Goal: Task Accomplishment & Management: Use online tool/utility

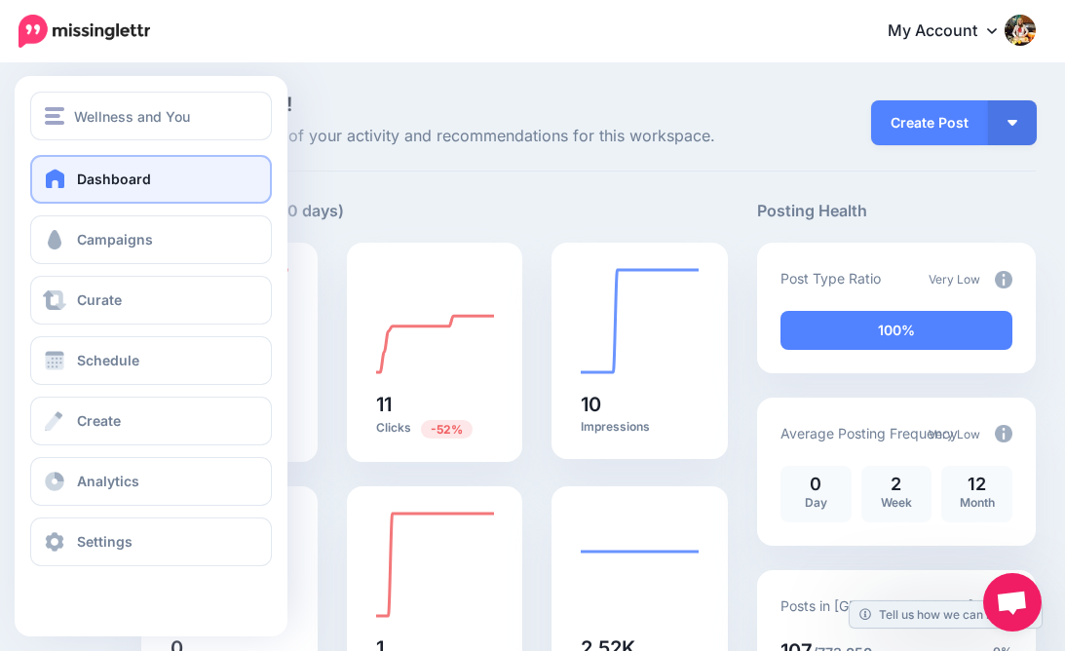
click at [59, 181] on span at bounding box center [55, 178] width 25 height 19
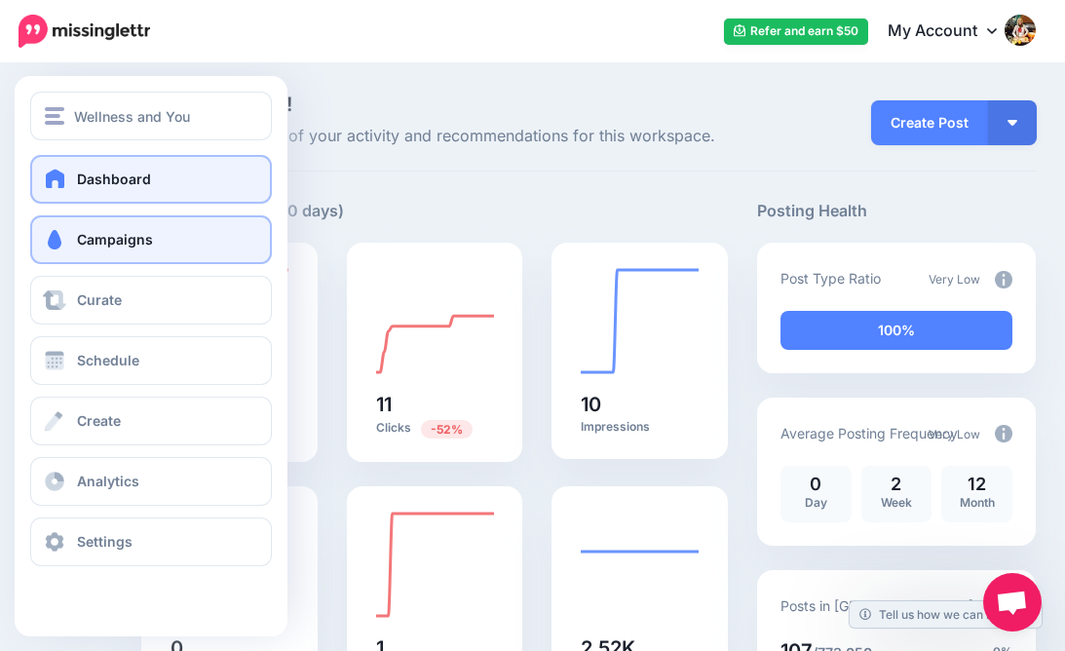
click at [135, 233] on span "Campaigns" at bounding box center [115, 239] width 76 height 17
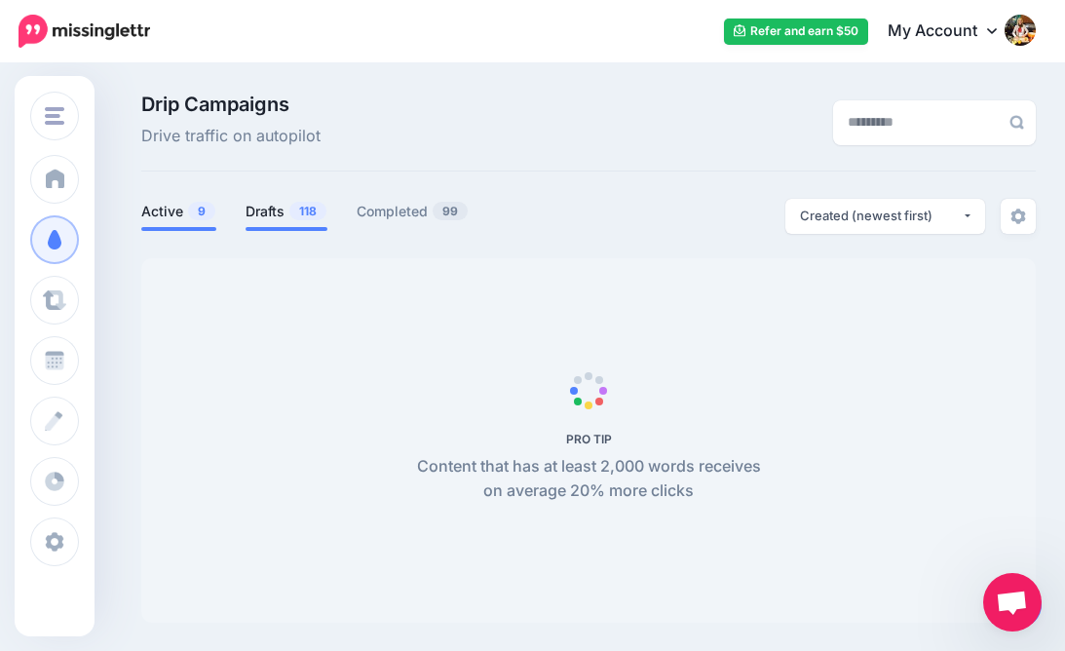
click at [264, 206] on link "Drafts 118" at bounding box center [287, 211] width 82 height 23
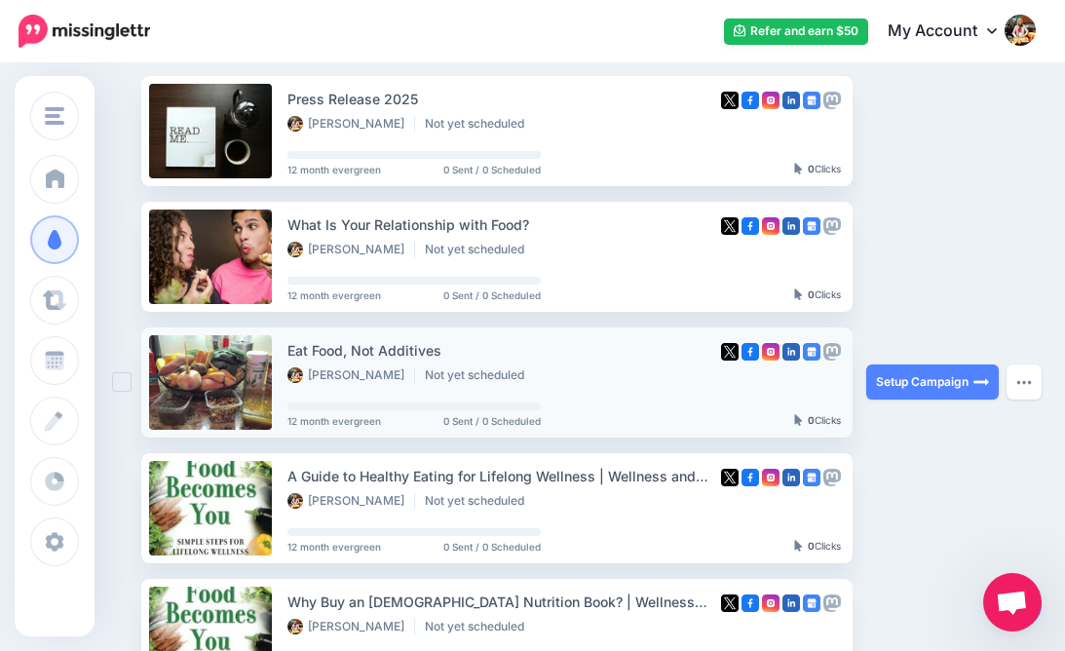
scroll to position [184, 0]
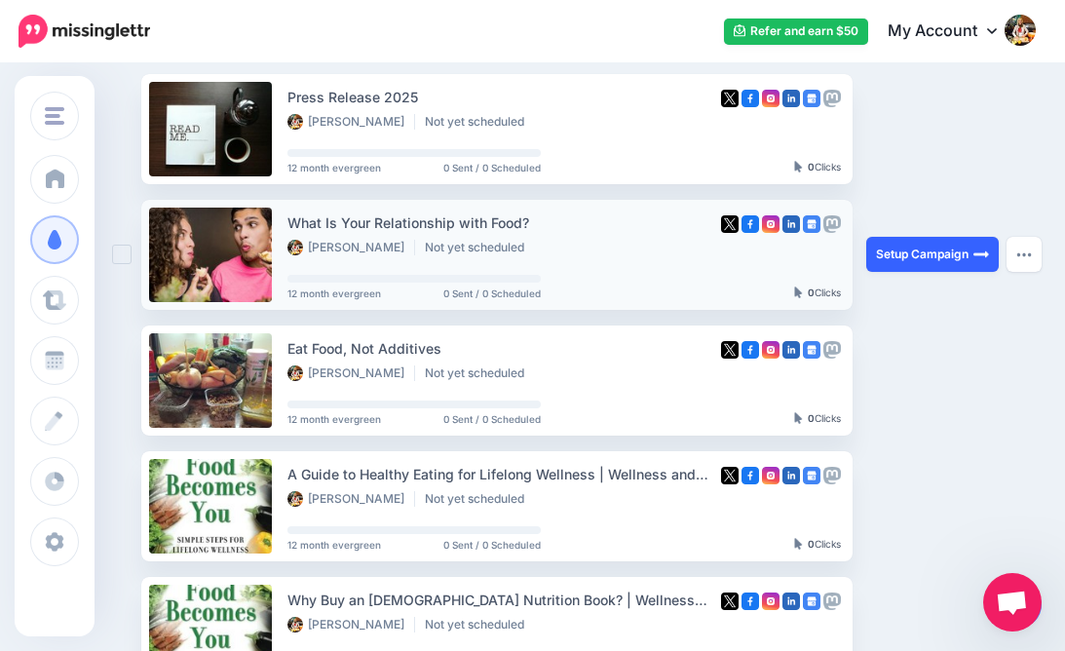
click at [924, 251] on link "Setup Campaign" at bounding box center [933, 254] width 133 height 35
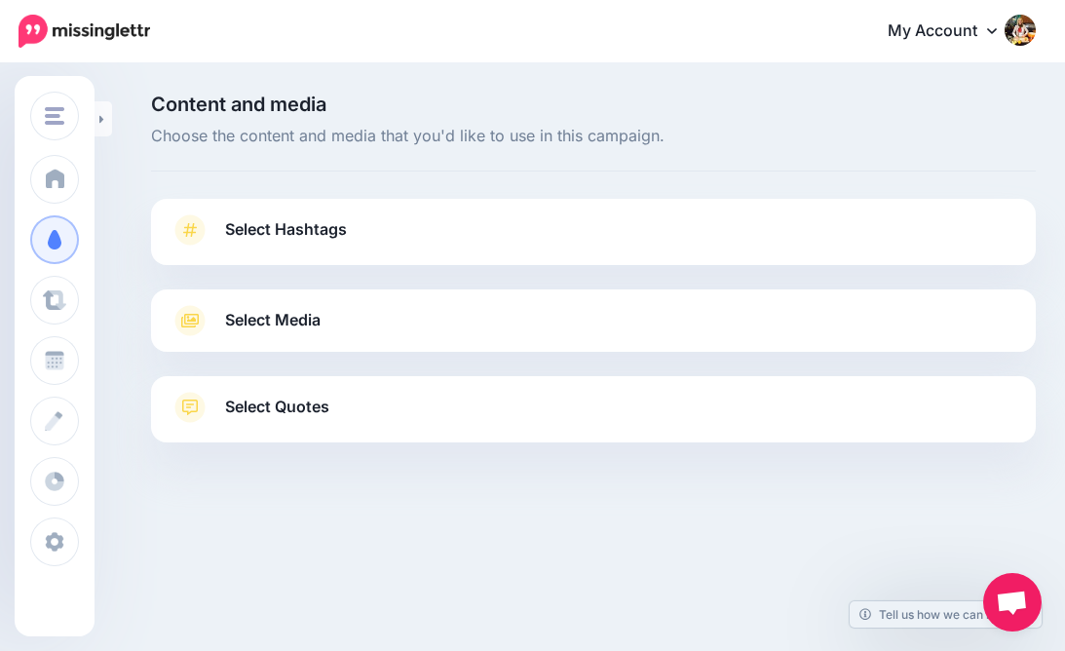
click at [267, 229] on span "Select Hashtags" at bounding box center [286, 229] width 122 height 26
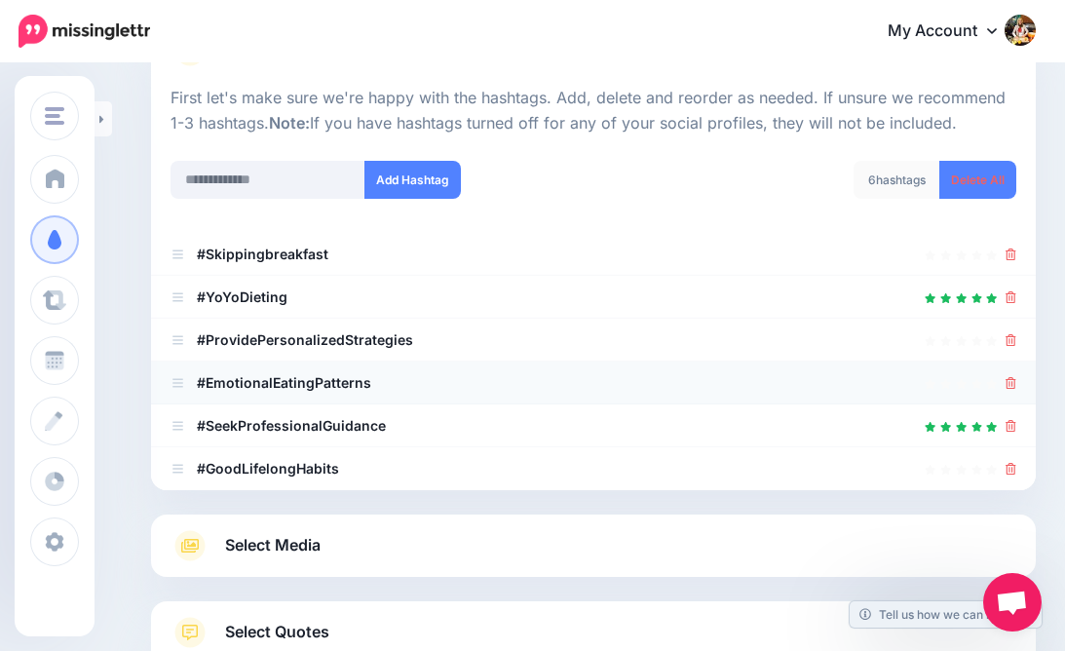
scroll to position [180, 0]
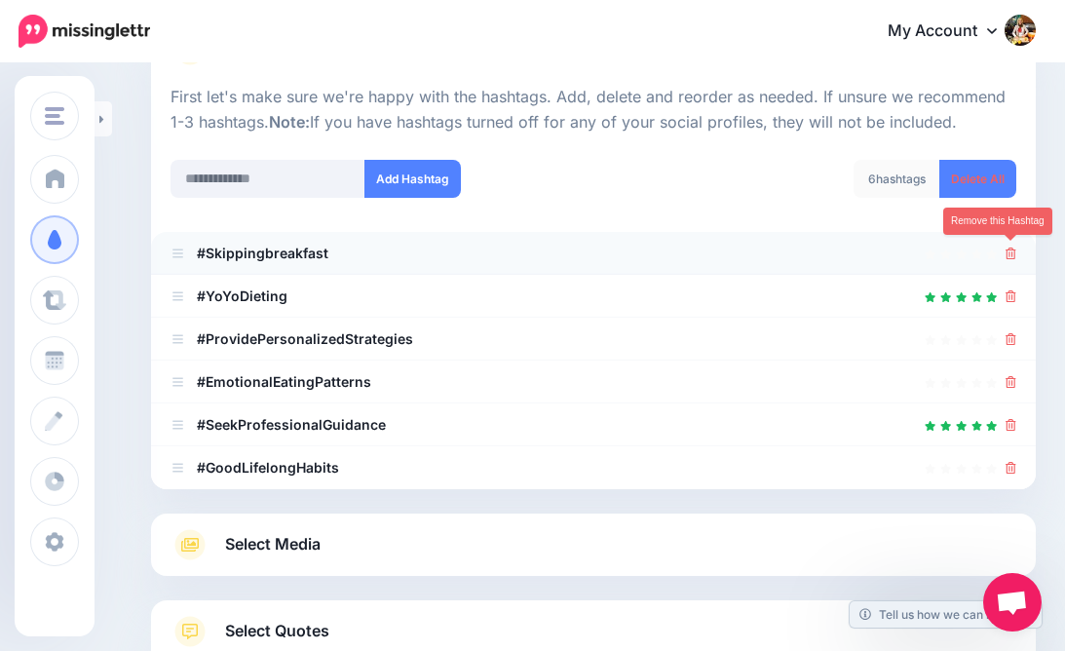
click at [1009, 248] on icon at bounding box center [1011, 254] width 11 height 12
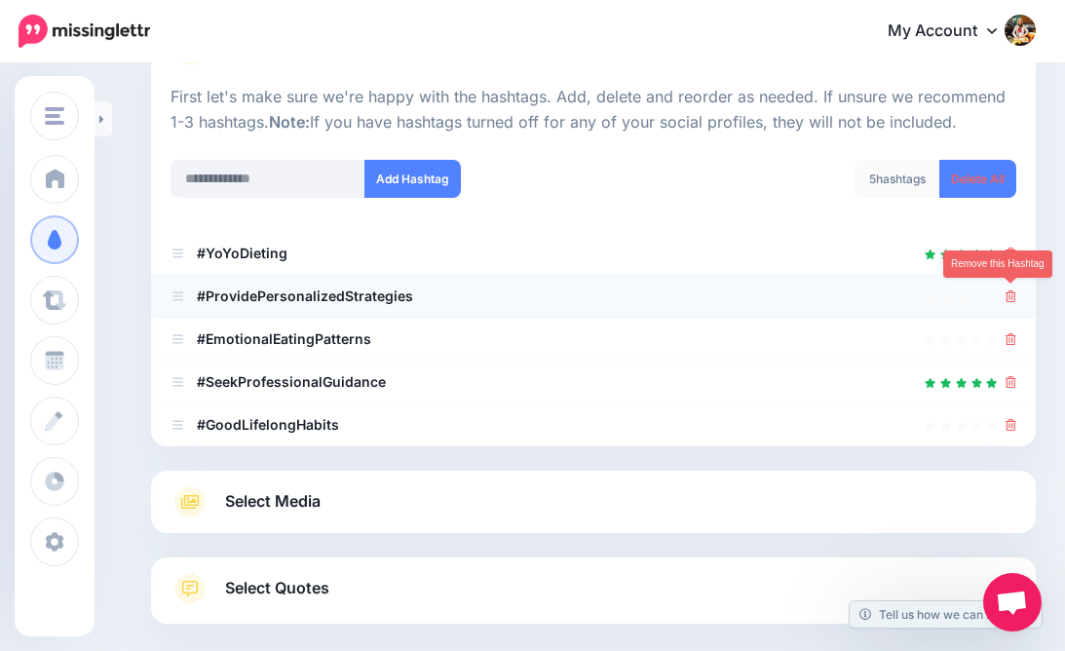
click at [1010, 292] on icon at bounding box center [1011, 296] width 11 height 12
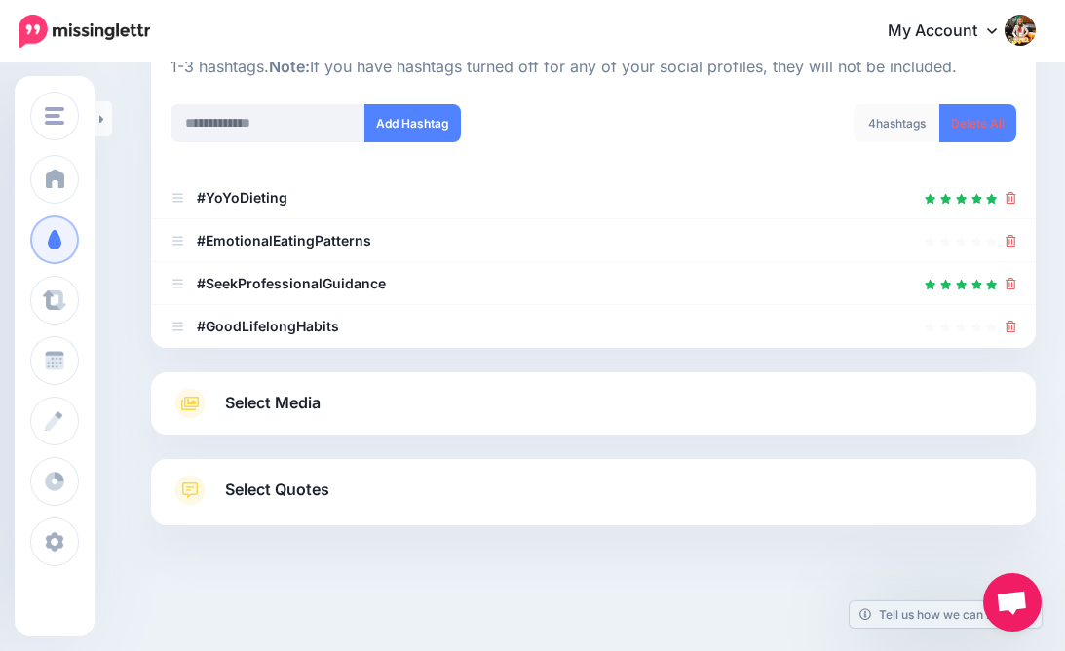
scroll to position [234, 0]
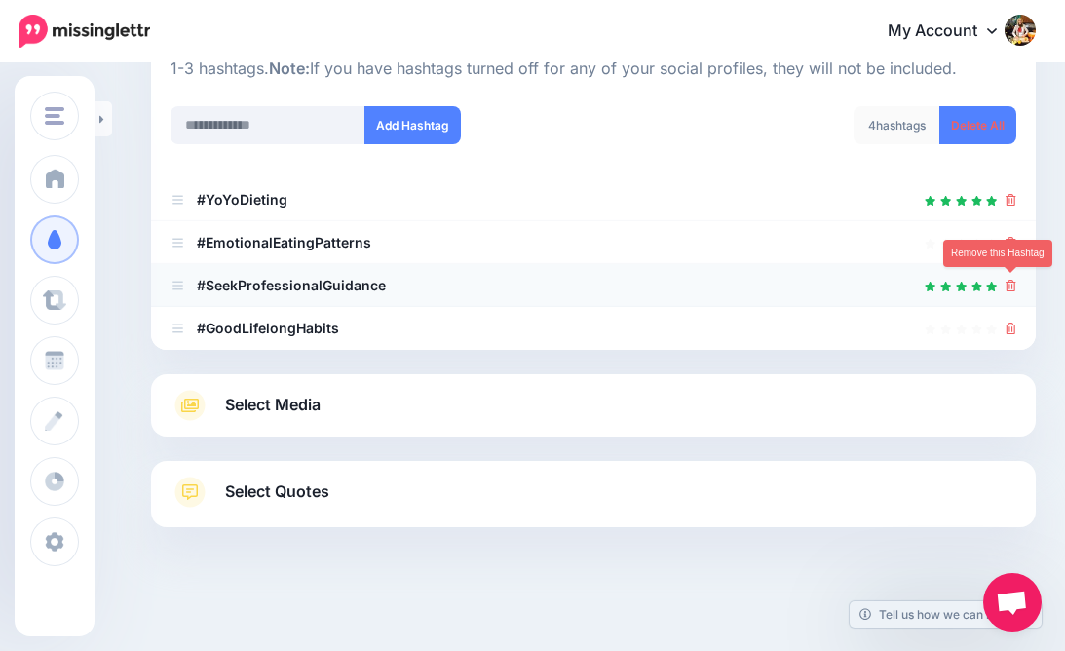
click at [1010, 284] on icon at bounding box center [1011, 286] width 11 height 12
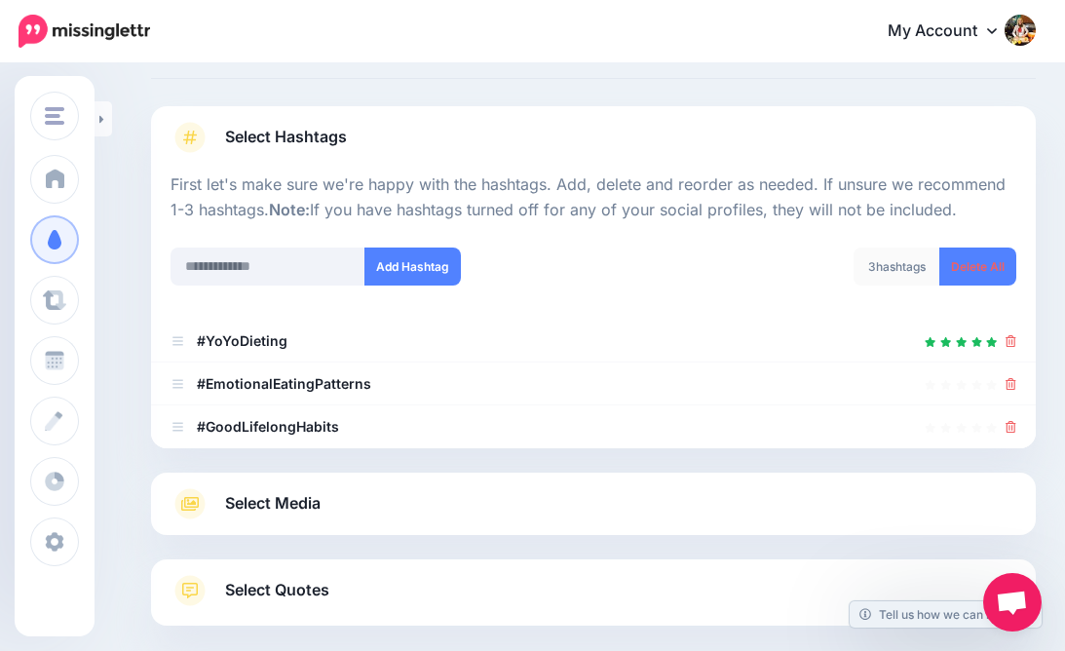
scroll to position [94, 0]
click at [190, 261] on input "text" at bounding box center [268, 266] width 195 height 38
click at [211, 263] on input "**********" at bounding box center [268, 266] width 195 height 38
type input "**********"
click at [403, 259] on button "Add Hashtag" at bounding box center [413, 266] width 97 height 38
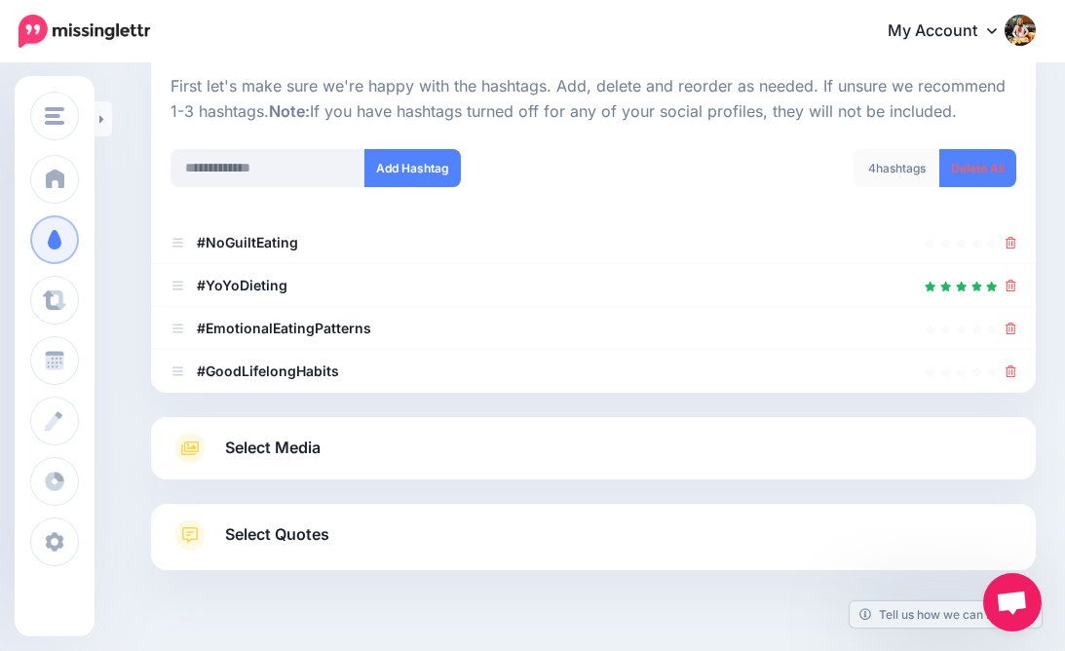
scroll to position [234, 0]
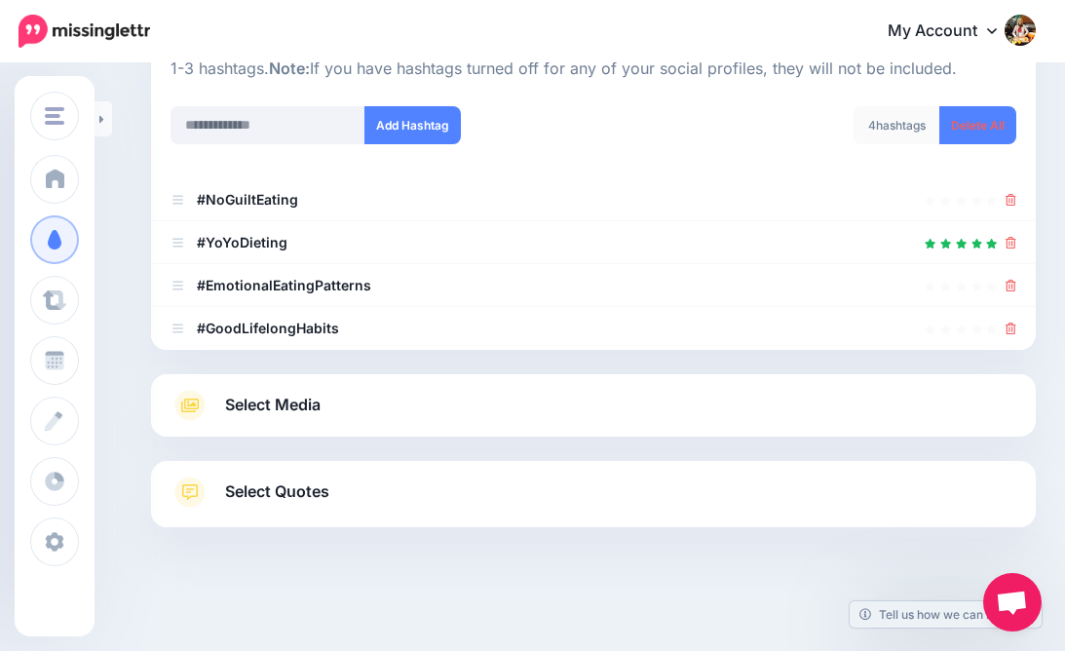
click at [267, 406] on span "Select Media" at bounding box center [273, 405] width 96 height 26
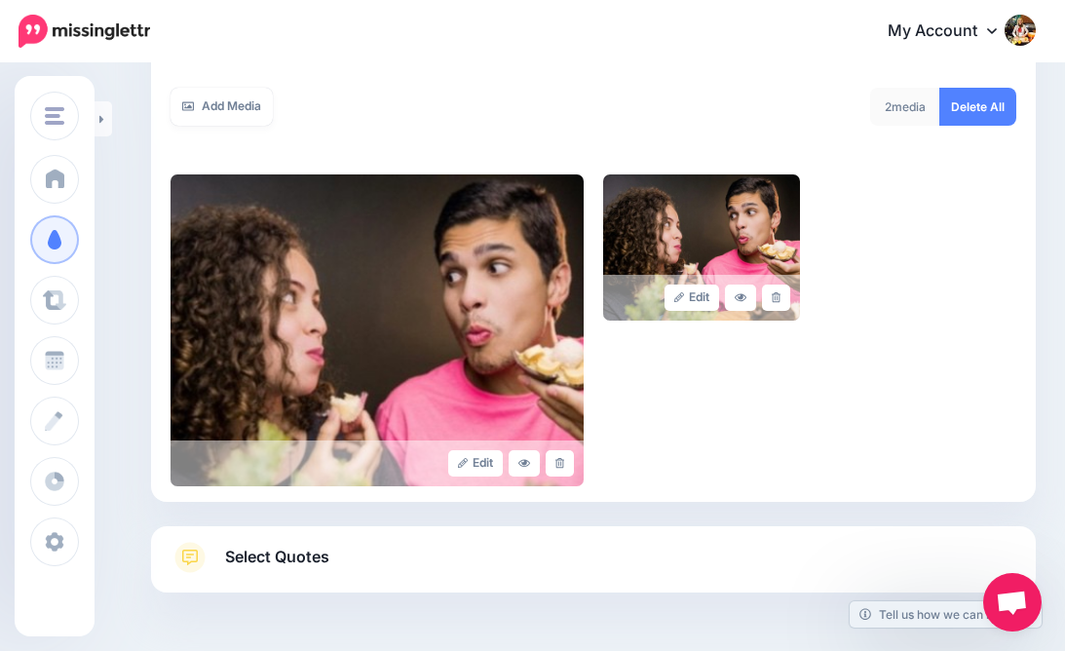
scroll to position [333, 0]
click at [289, 556] on span "Select Quotes" at bounding box center [277, 557] width 104 height 26
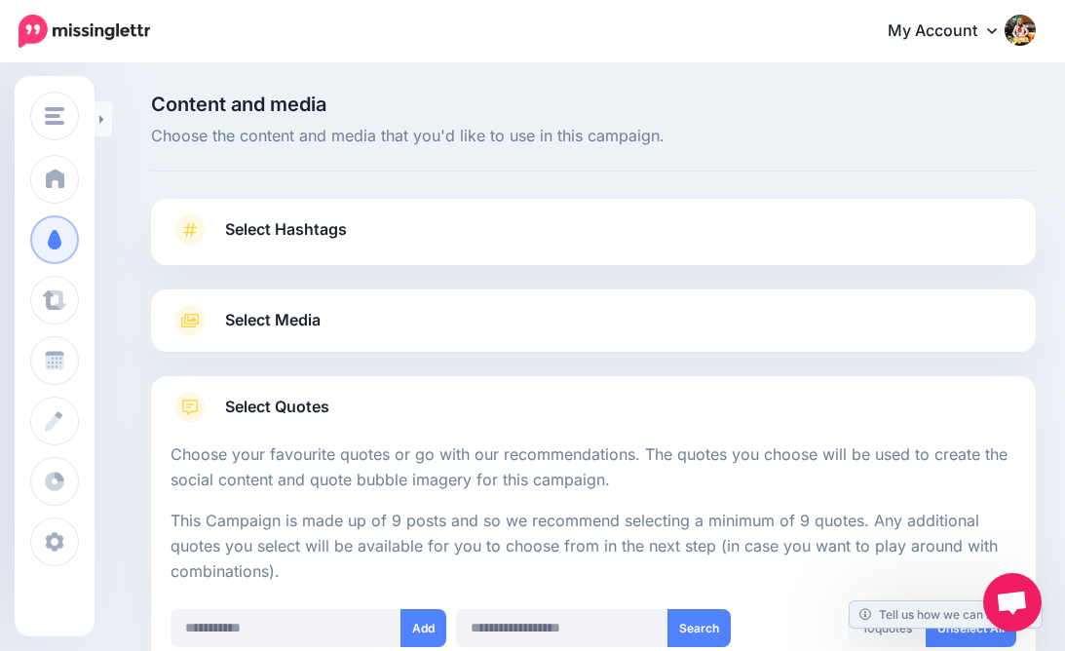
scroll to position [0, 0]
click at [229, 320] on span "Select Media" at bounding box center [273, 320] width 96 height 26
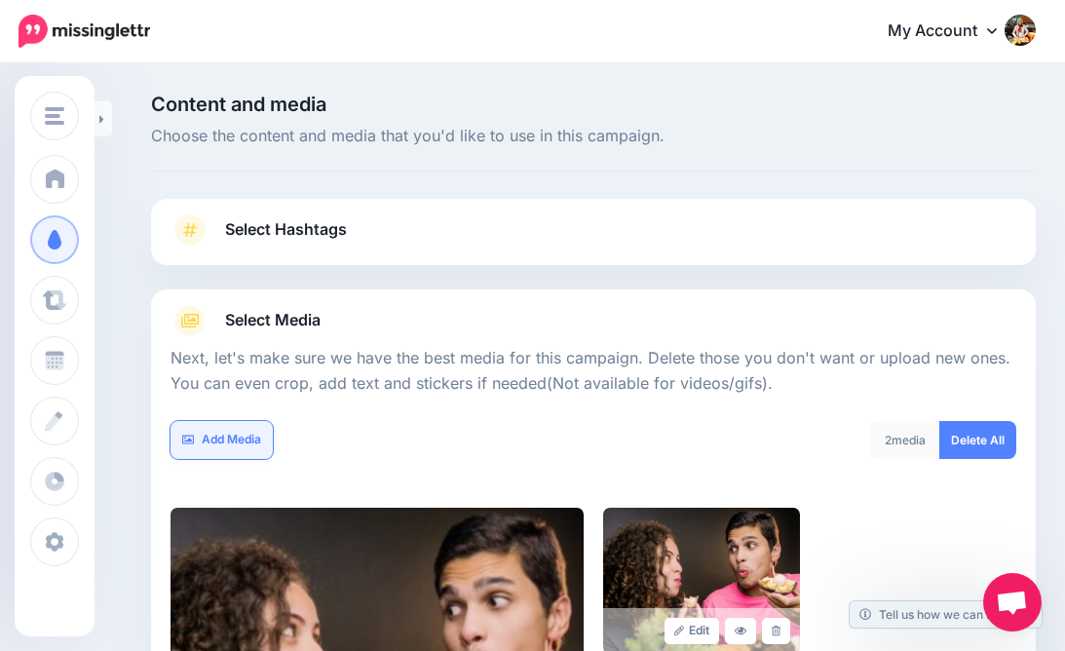
click at [234, 437] on link "Add Media" at bounding box center [222, 440] width 102 height 38
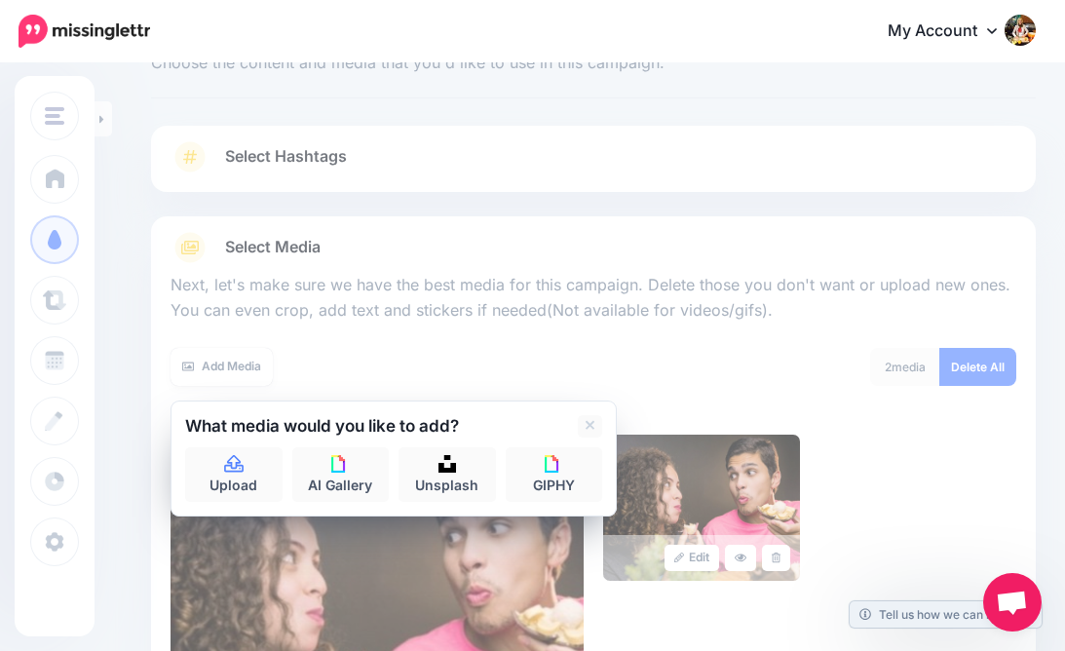
scroll to position [80, 0]
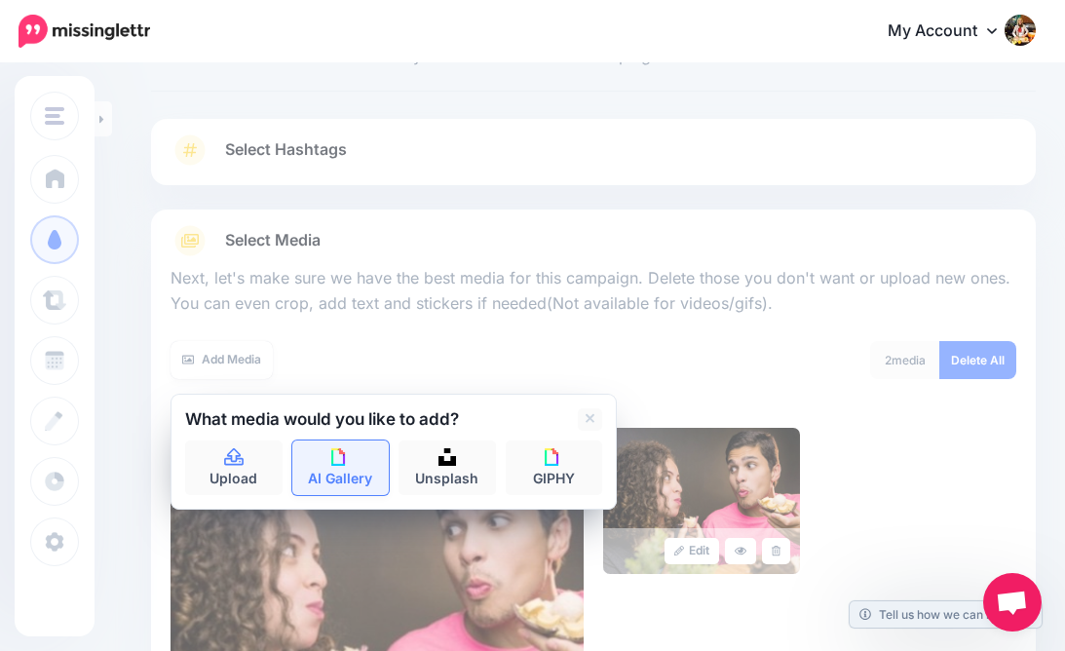
click at [342, 456] on img at bounding box center [340, 457] width 18 height 18
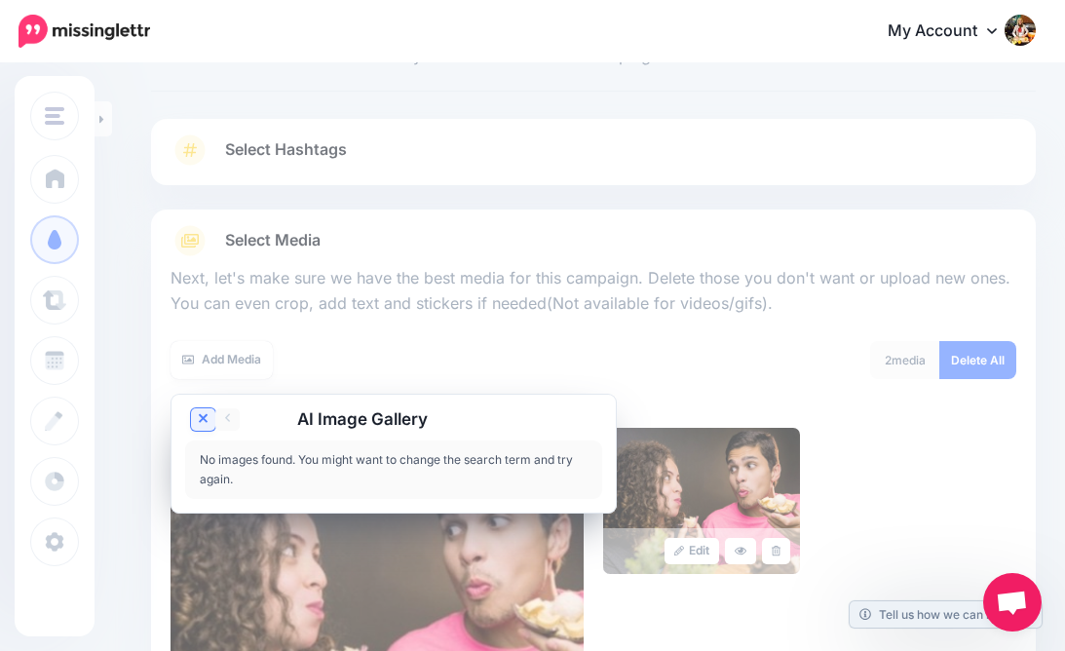
click at [204, 419] on icon at bounding box center [204, 419] width 10 height 16
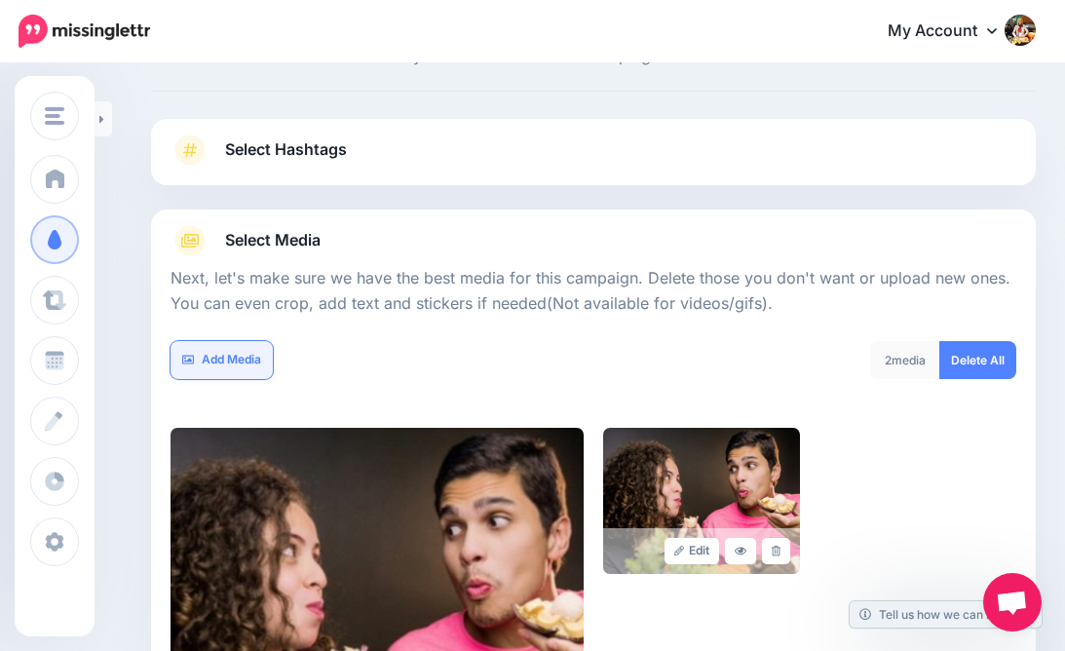
click at [217, 350] on link "Add Media" at bounding box center [222, 360] width 102 height 38
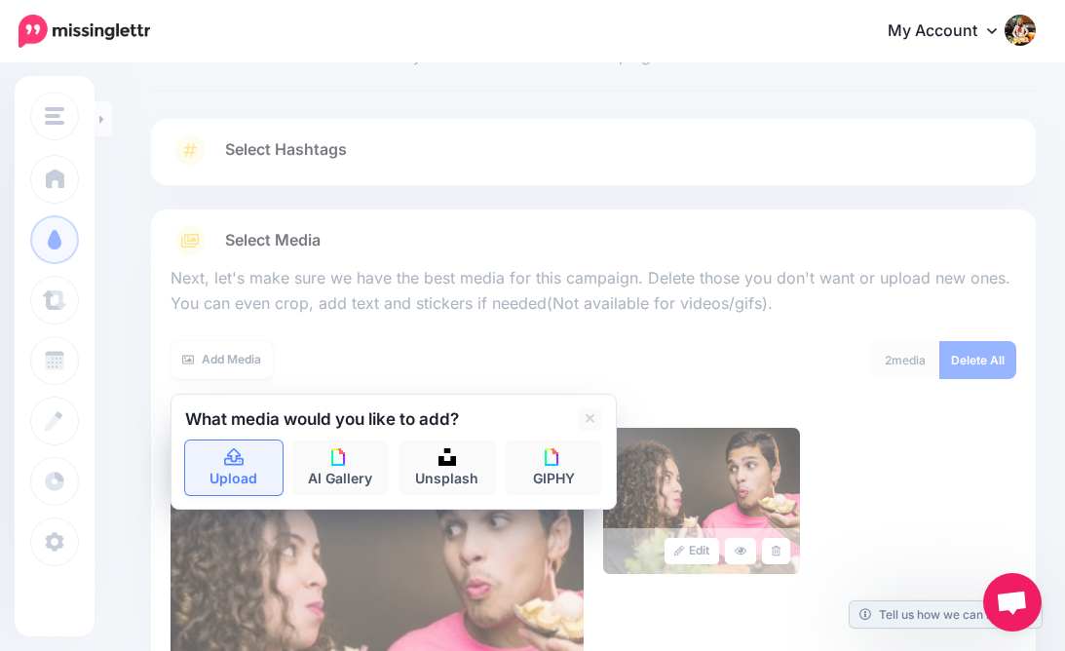
click at [227, 470] on link "Upload" at bounding box center [233, 468] width 97 height 55
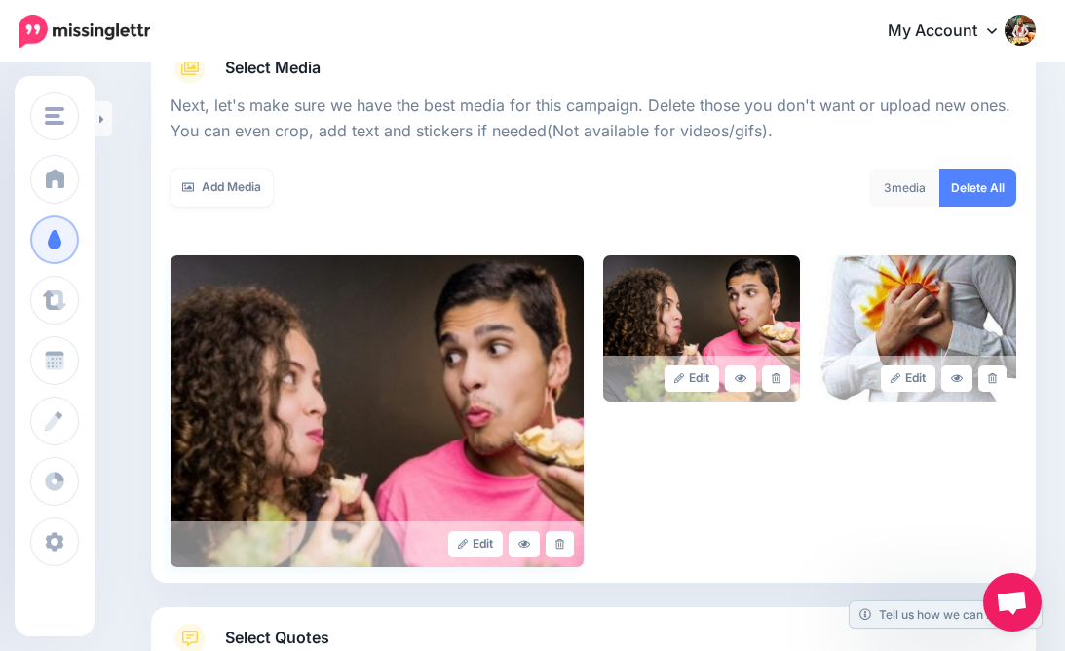
scroll to position [263, 0]
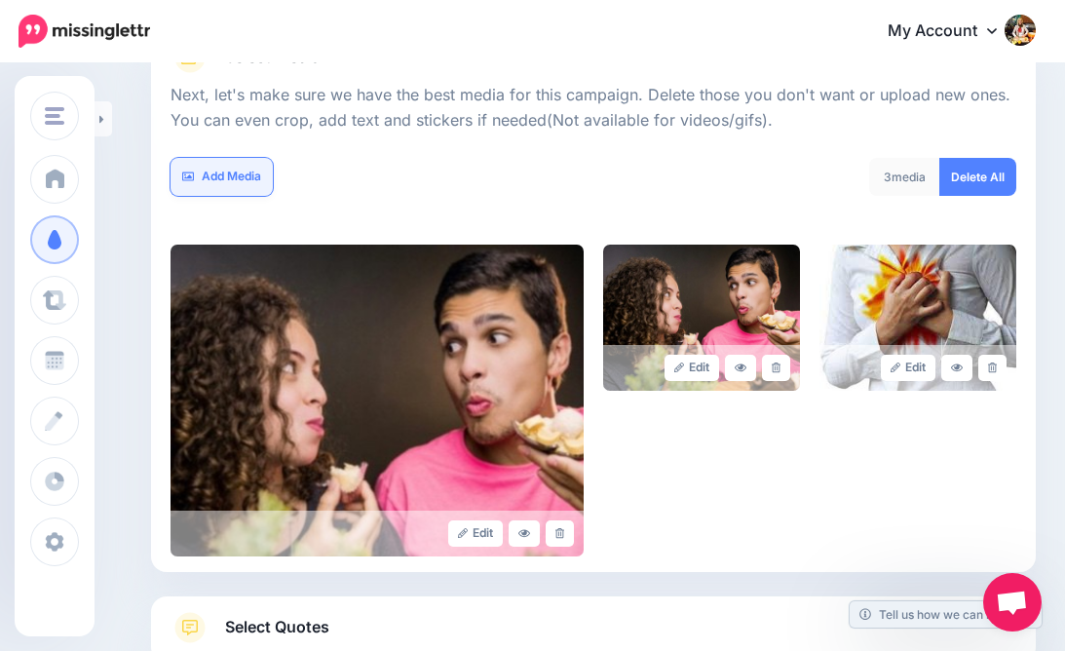
click at [225, 172] on link "Add Media" at bounding box center [222, 177] width 102 height 38
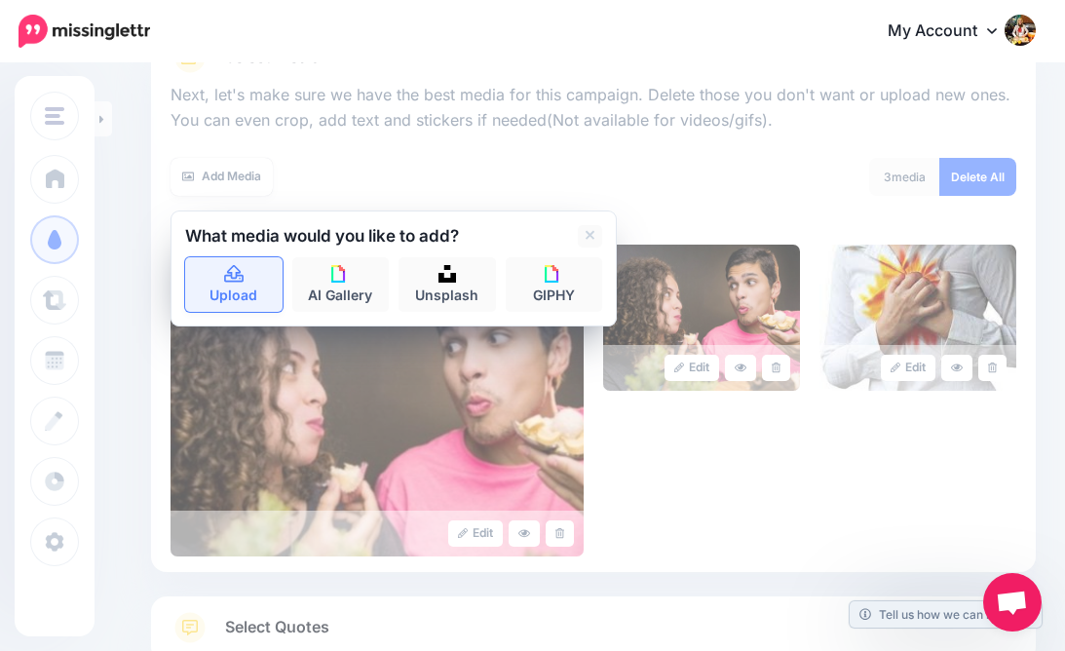
click at [229, 272] on icon at bounding box center [233, 274] width 19 height 18
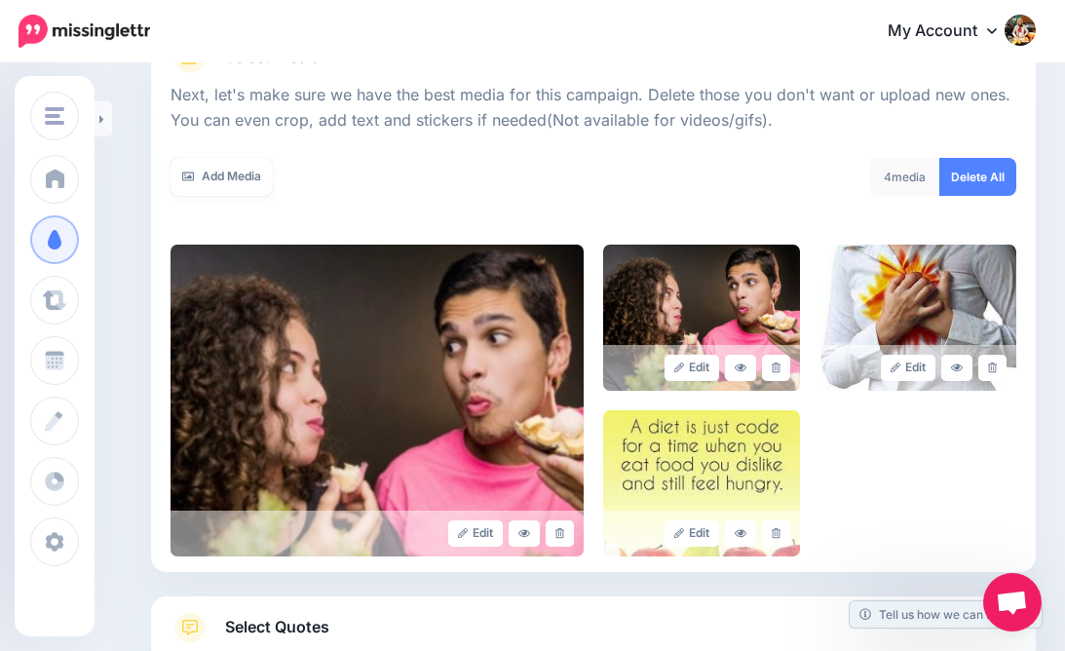
scroll to position [399, 0]
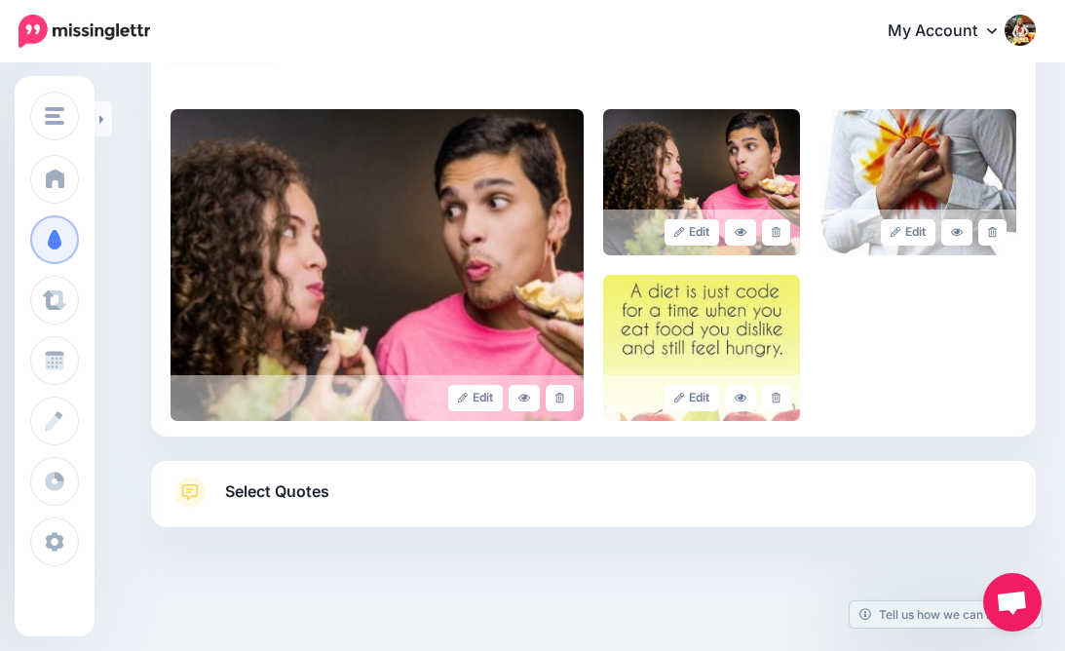
click at [286, 492] on span "Select Quotes" at bounding box center [277, 492] width 104 height 26
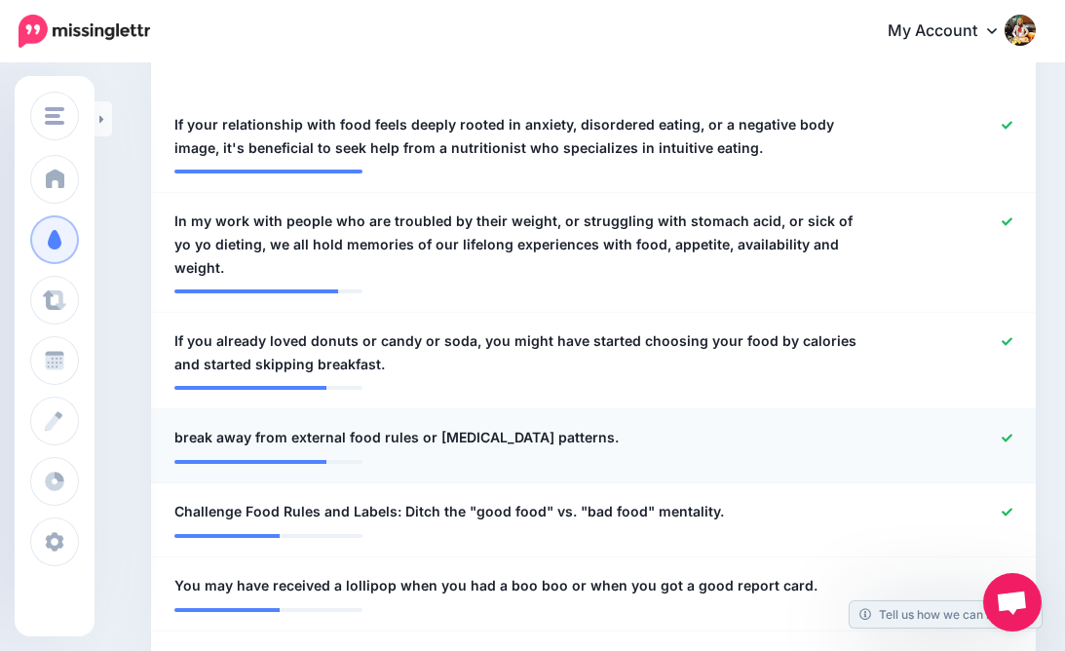
scroll to position [588, 0]
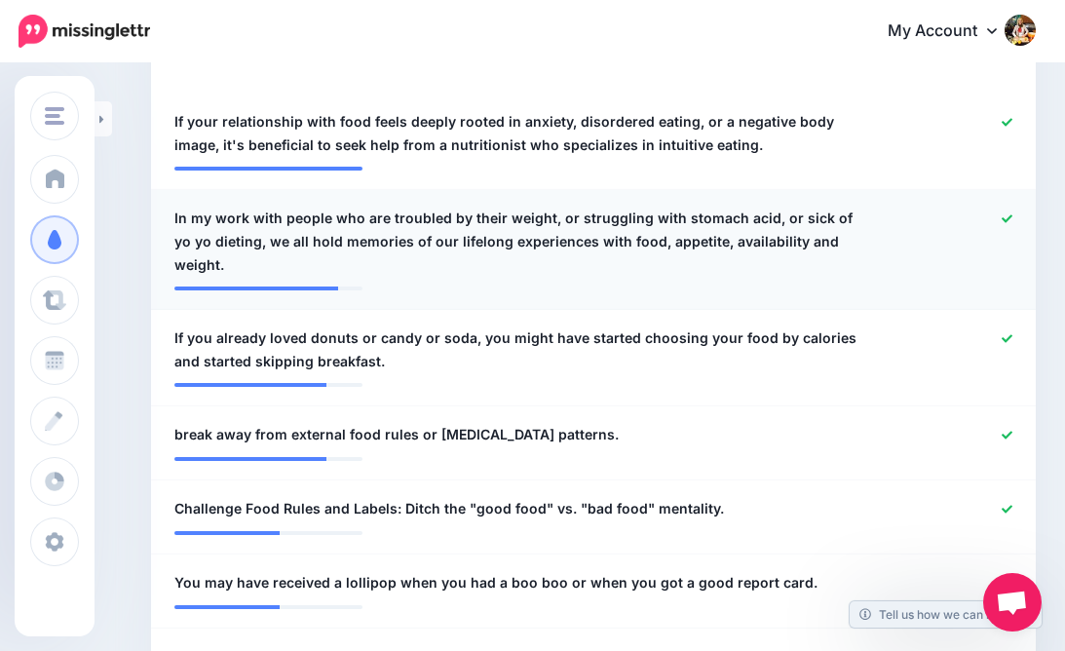
click at [225, 231] on span "In my work with people who are troubled by their weight, or struggling with sto…" at bounding box center [521, 242] width 694 height 70
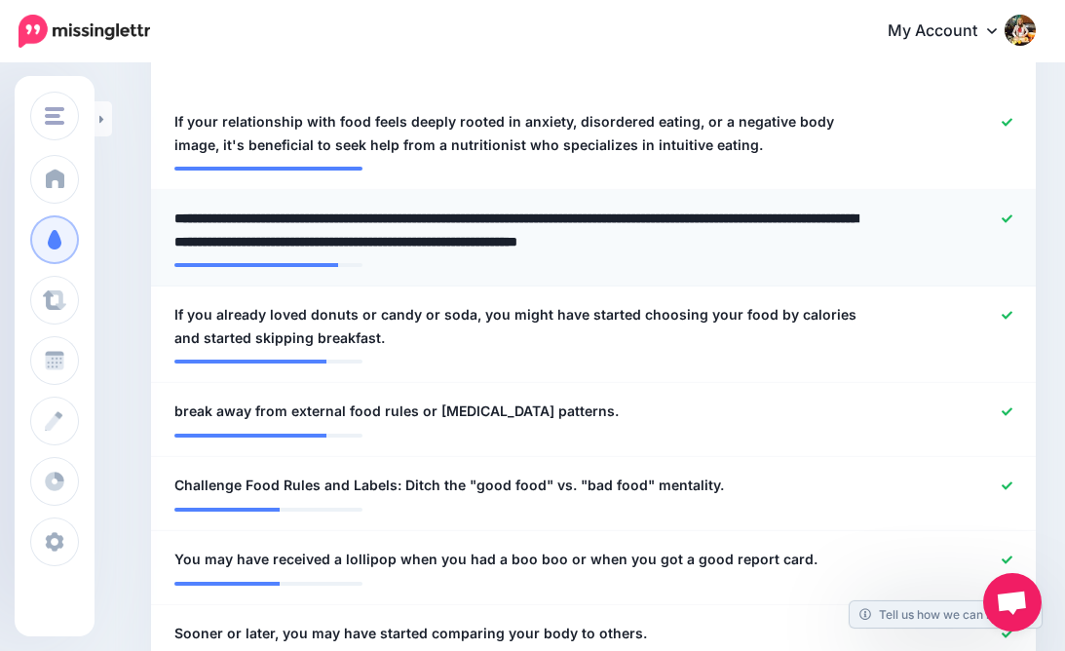
click at [229, 234] on textarea "**********" at bounding box center [521, 230] width 694 height 47
type textarea "**********"
click at [462, 331] on span "If you already loved donuts or candy or soda, you might have started choosing y…" at bounding box center [521, 326] width 694 height 47
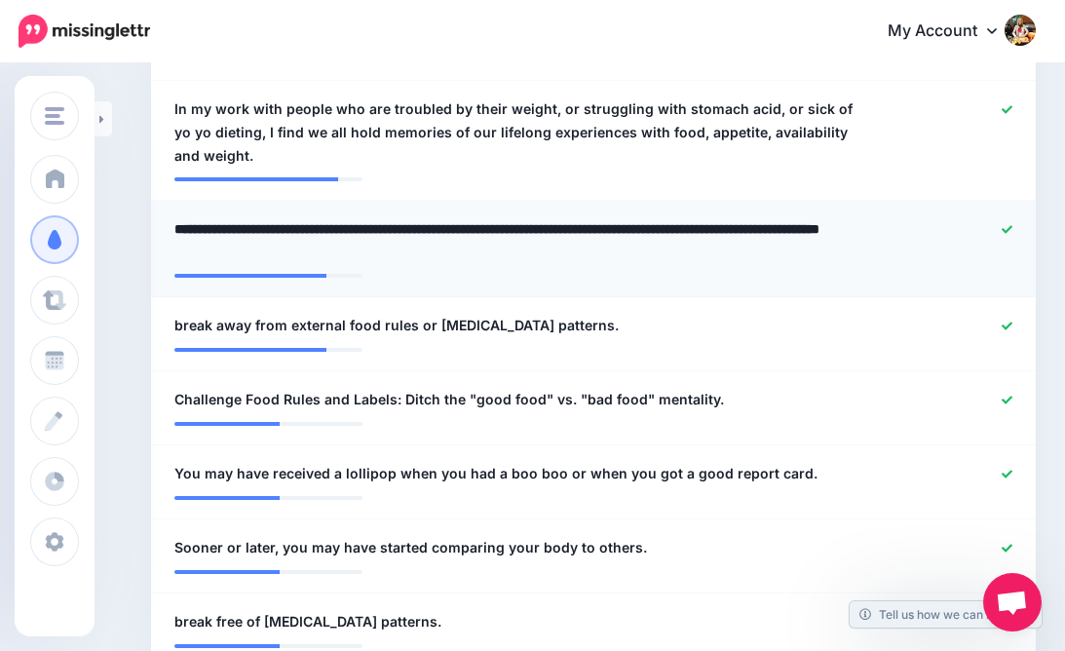
scroll to position [707, 0]
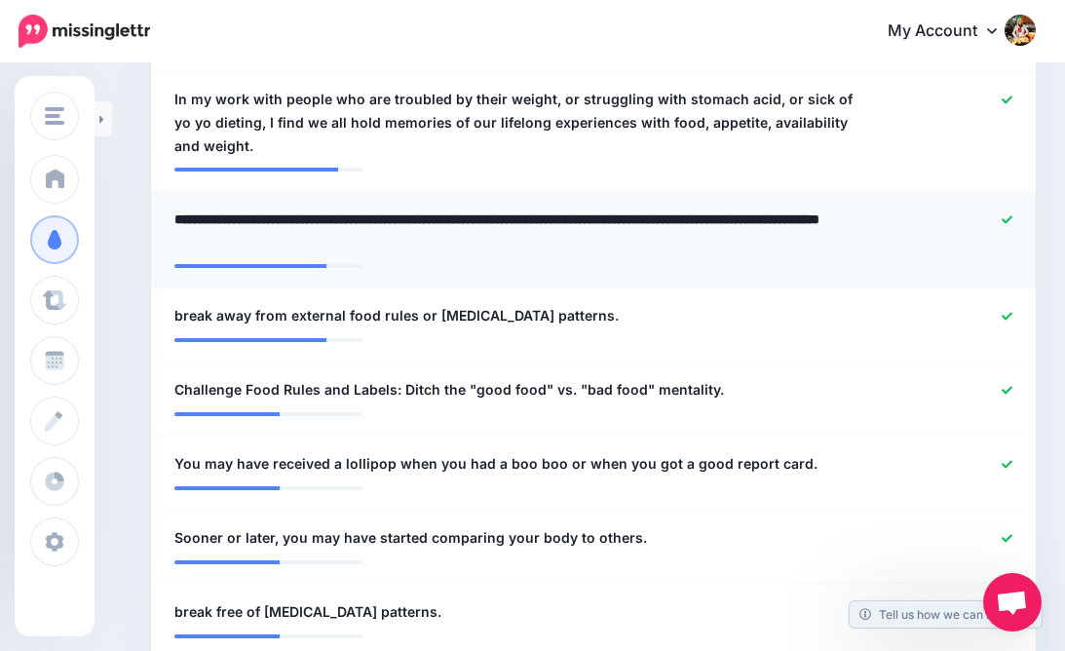
click at [305, 208] on textarea "**********" at bounding box center [521, 231] width 694 height 47
drag, startPoint x: 270, startPoint y: 190, endPoint x: 215, endPoint y: 191, distance: 54.6
click at [215, 208] on textarea "**********" at bounding box center [521, 231] width 694 height 47
click at [297, 214] on textarea "**********" at bounding box center [521, 231] width 694 height 47
type textarea "**********"
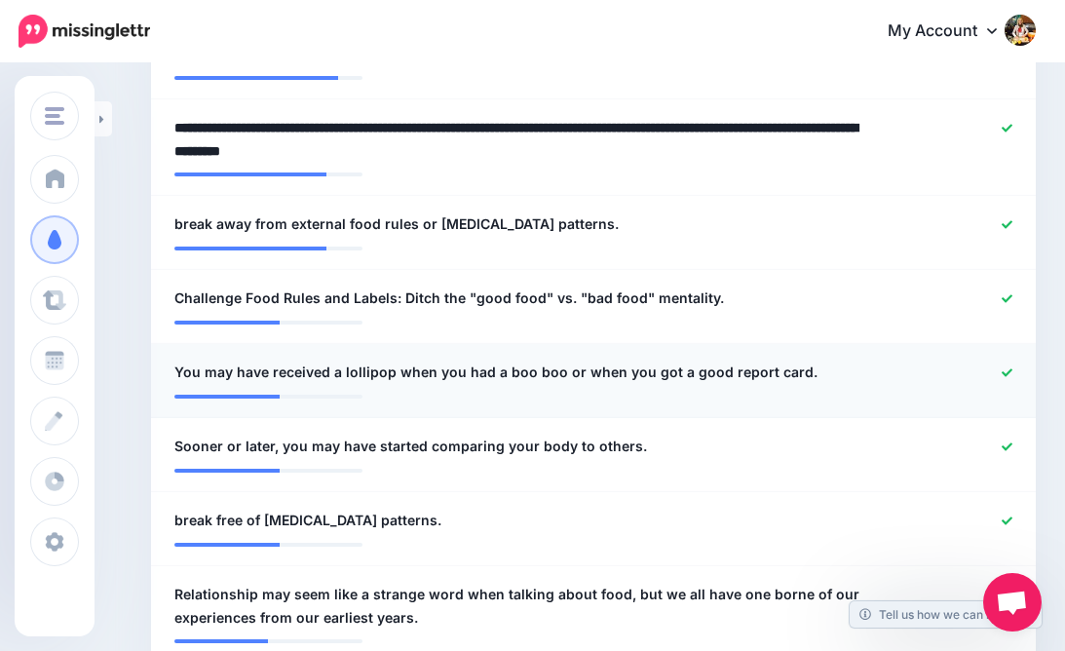
scroll to position [797, 0]
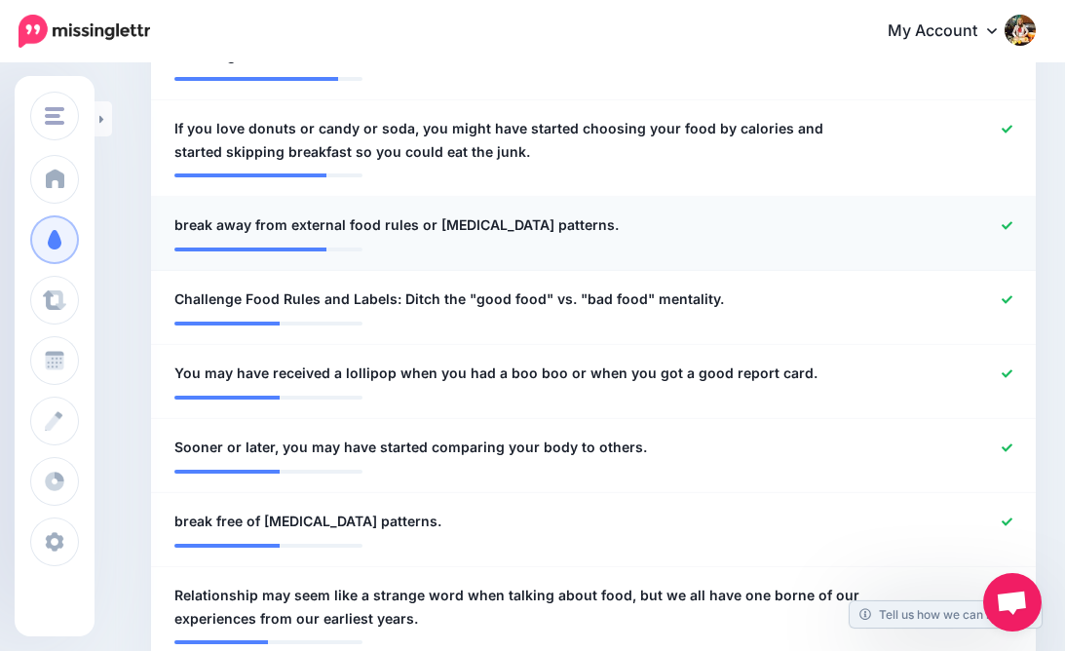
click at [179, 213] on span "break away from external food rules or emotional eating patterns." at bounding box center [396, 224] width 445 height 23
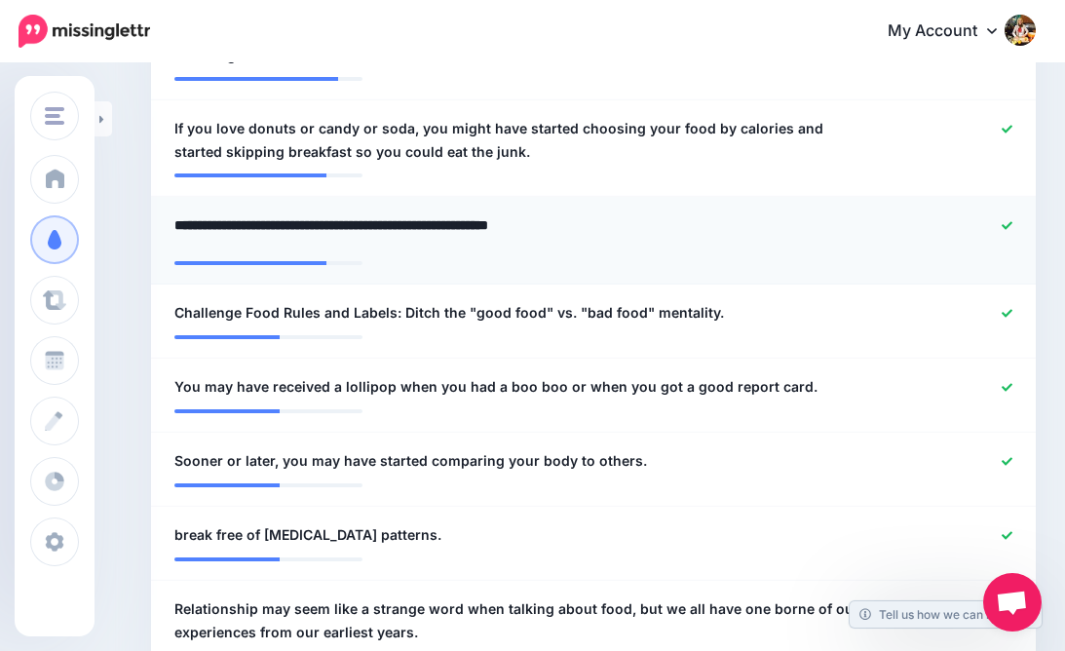
type textarea "**********"
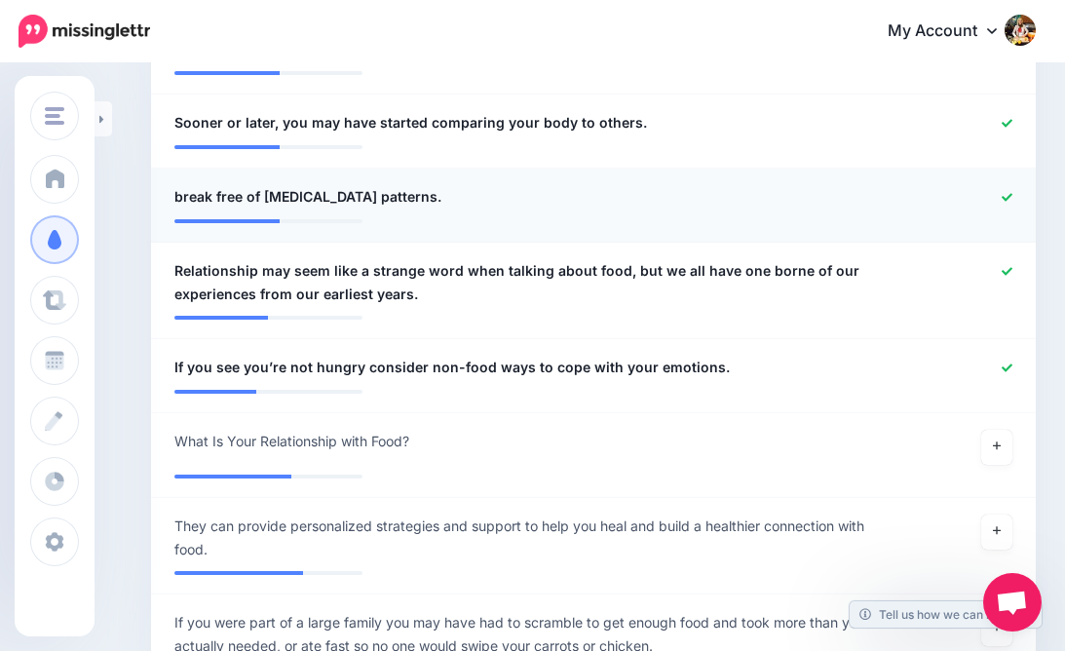
scroll to position [1137, 0]
click at [1005, 168] on li "**********" at bounding box center [593, 205] width 885 height 74
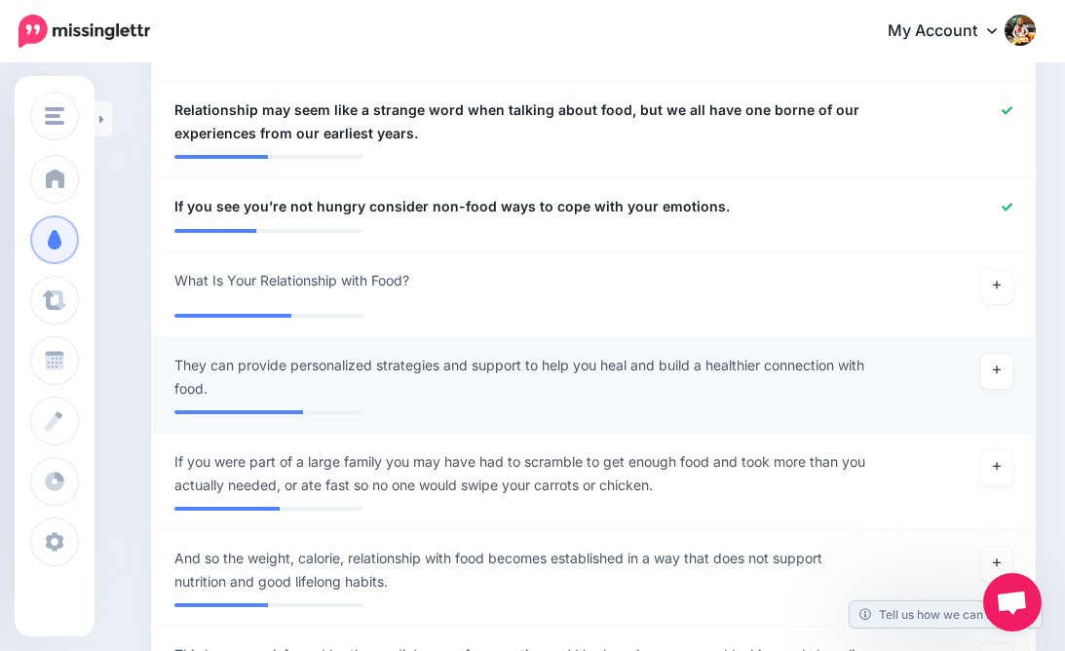
scroll to position [1278, 0]
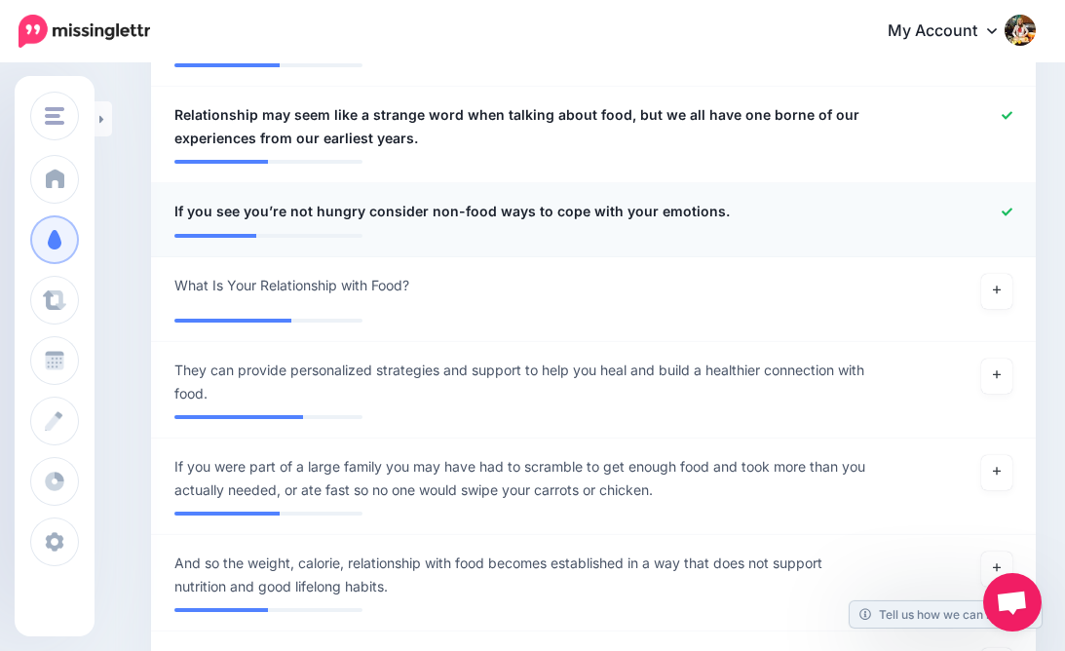
click at [1002, 207] on icon at bounding box center [1007, 212] width 11 height 11
click at [1012, 208] on icon at bounding box center [1007, 212] width 11 height 8
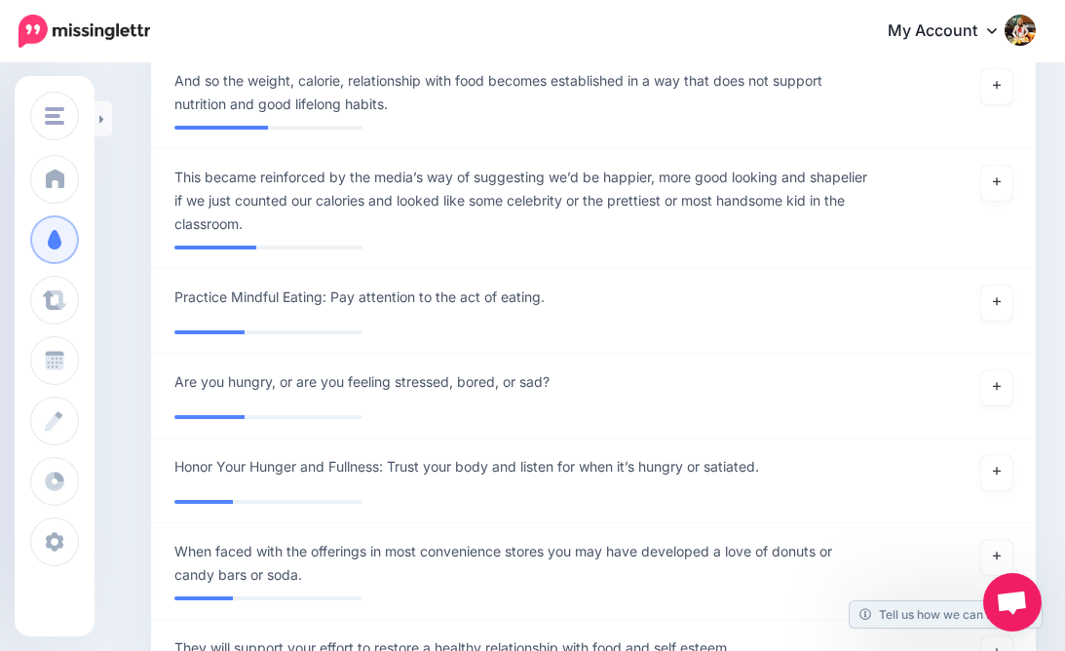
scroll to position [1003, 0]
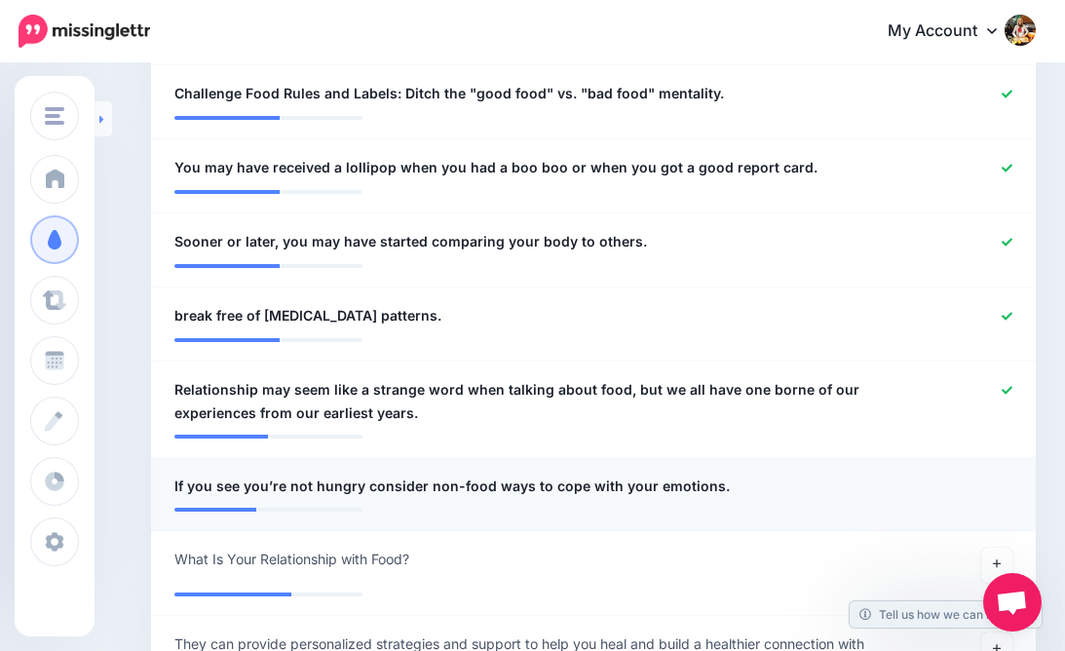
click at [100, 119] on icon at bounding box center [101, 119] width 4 height 8
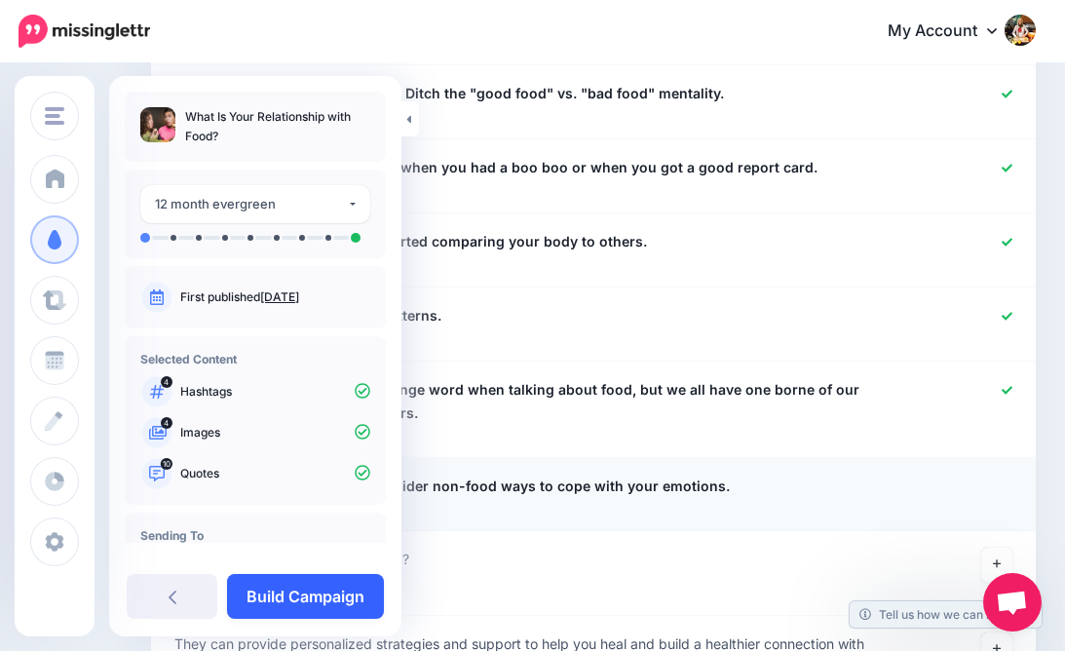
click at [300, 598] on link "Build Campaign" at bounding box center [305, 596] width 157 height 45
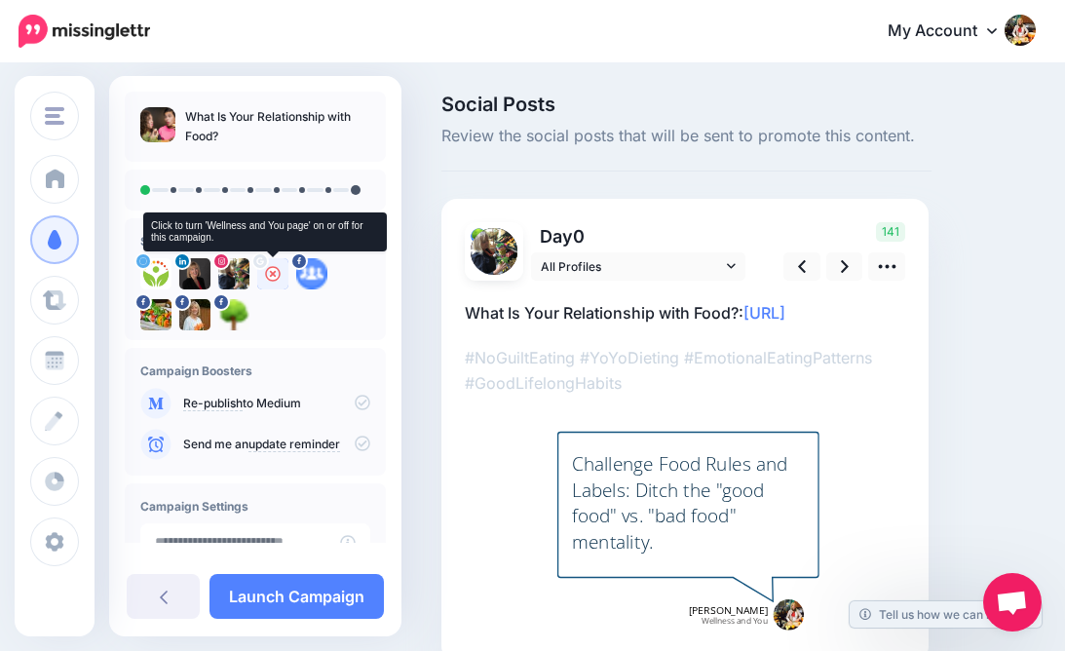
click at [268, 269] on icon at bounding box center [273, 274] width 16 height 16
click at [270, 272] on img at bounding box center [272, 273] width 31 height 31
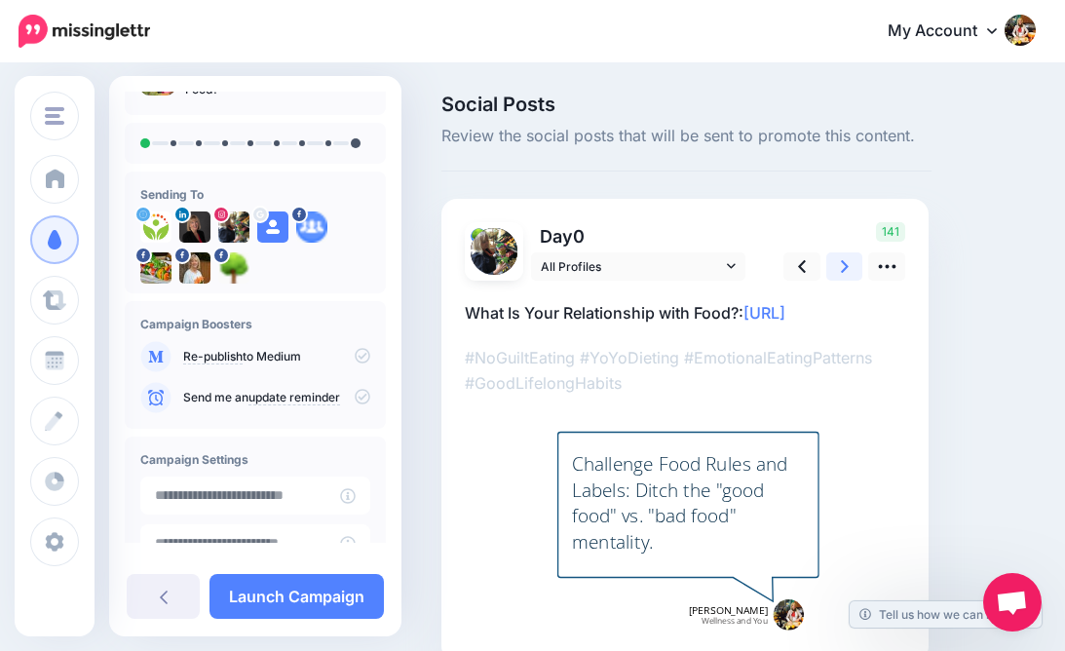
click at [845, 262] on icon at bounding box center [845, 266] width 8 height 13
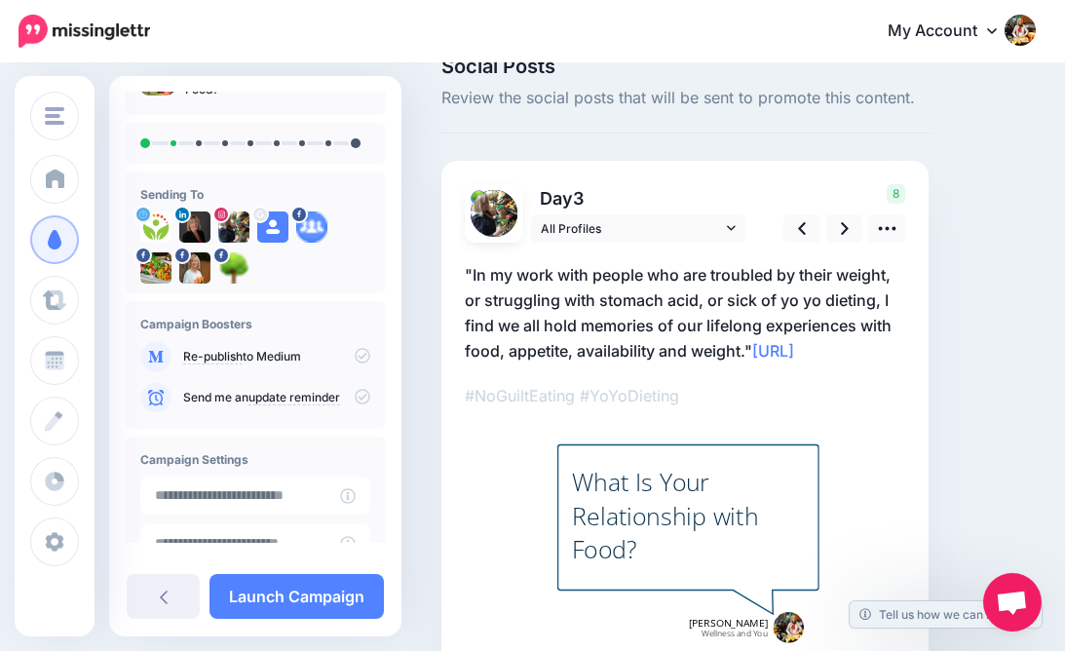
scroll to position [38, 0]
click at [845, 227] on icon at bounding box center [845, 228] width 8 height 20
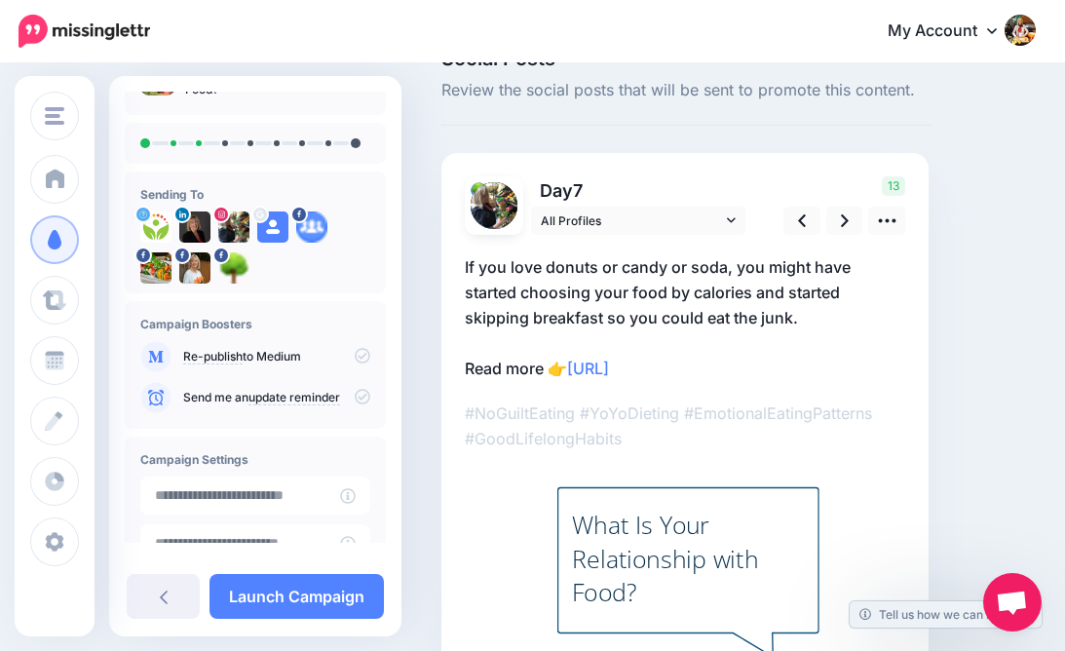
scroll to position [56, 0]
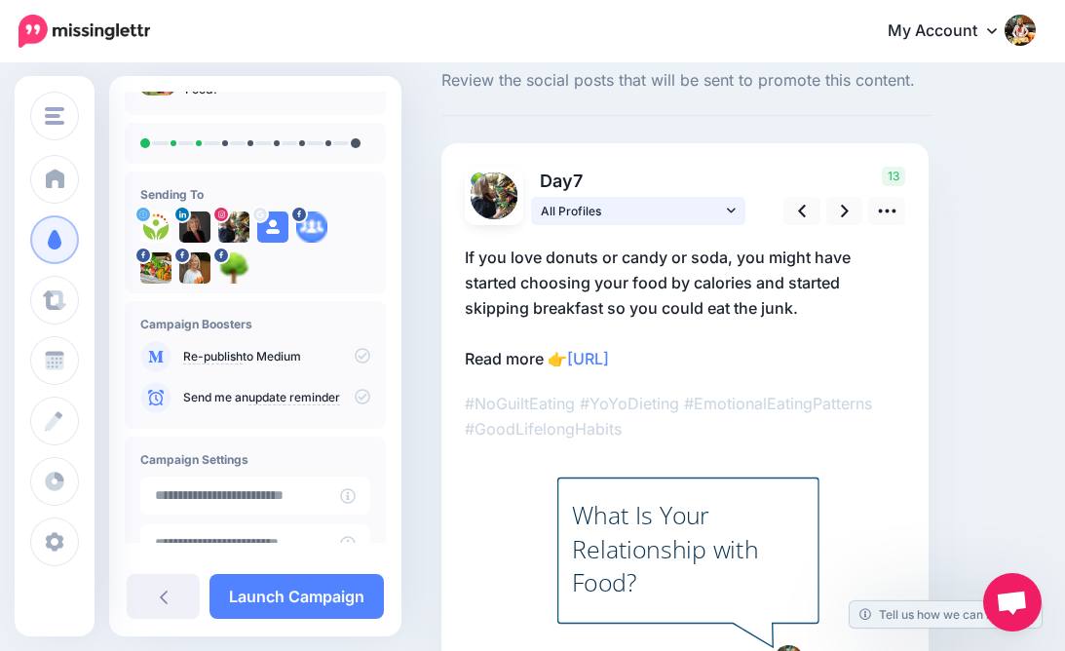
click at [731, 206] on icon at bounding box center [731, 211] width 9 height 14
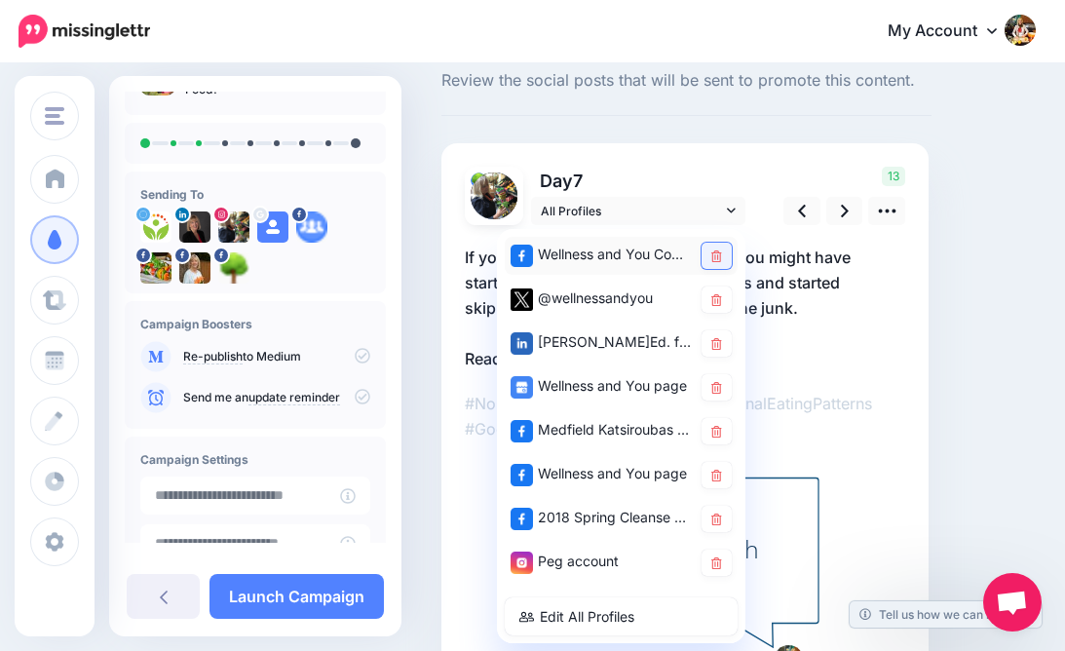
click at [715, 257] on icon at bounding box center [717, 257] width 11 height 12
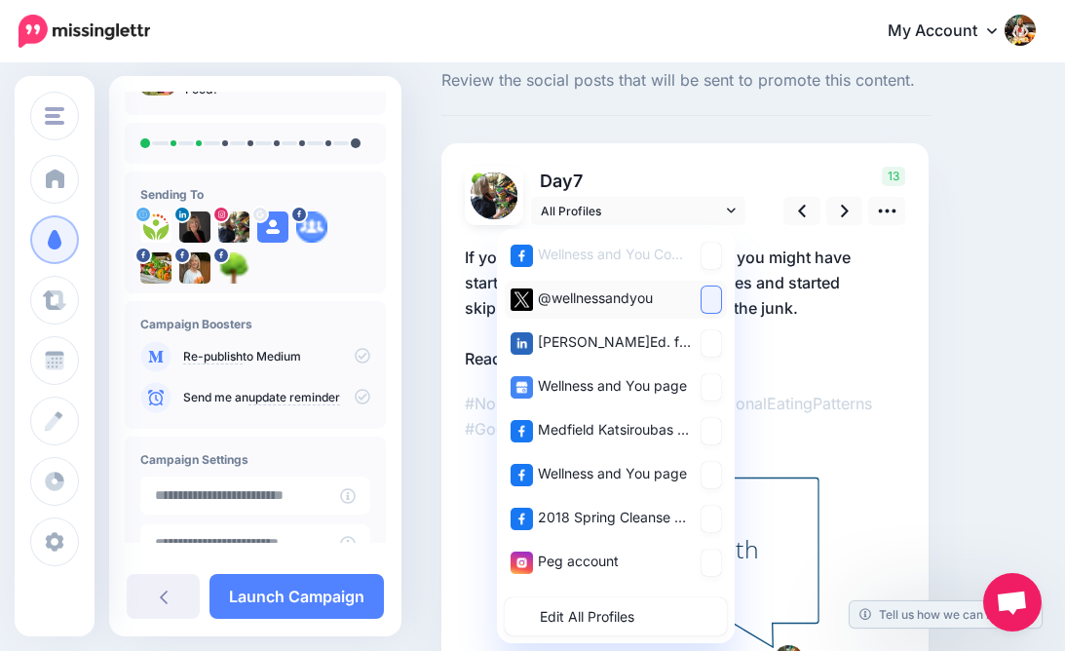
click at [717, 307] on link at bounding box center [711, 300] width 19 height 26
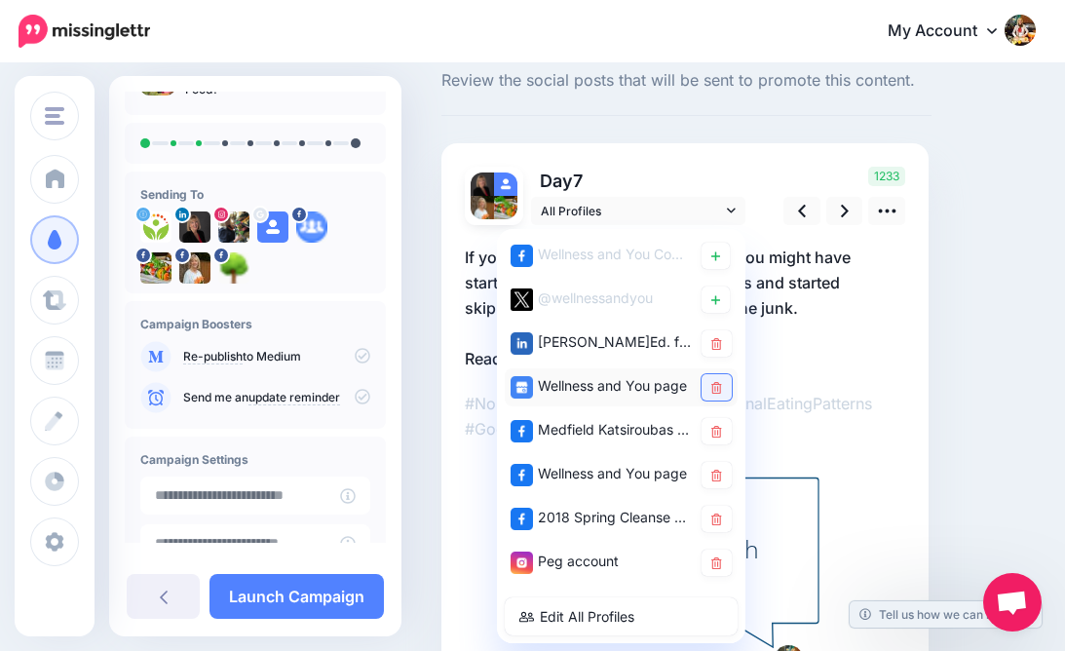
click at [714, 384] on icon at bounding box center [717, 388] width 11 height 12
click at [718, 431] on icon at bounding box center [717, 432] width 11 height 12
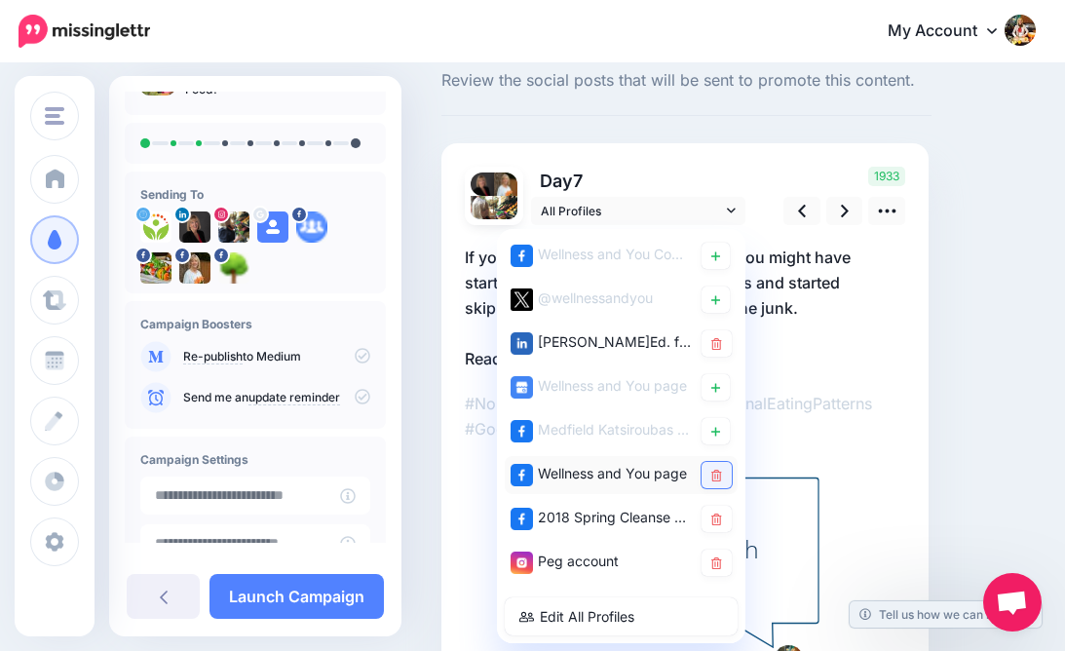
click at [714, 477] on icon at bounding box center [717, 476] width 11 height 12
click at [719, 522] on icon at bounding box center [717, 520] width 11 height 12
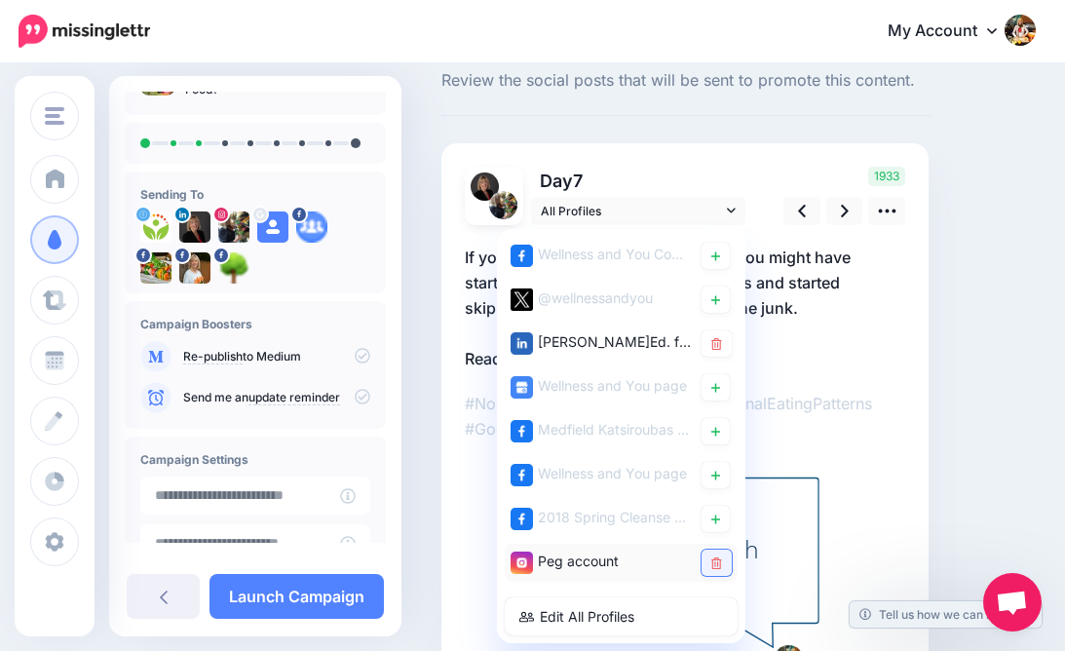
click at [716, 565] on icon at bounding box center [717, 564] width 11 height 12
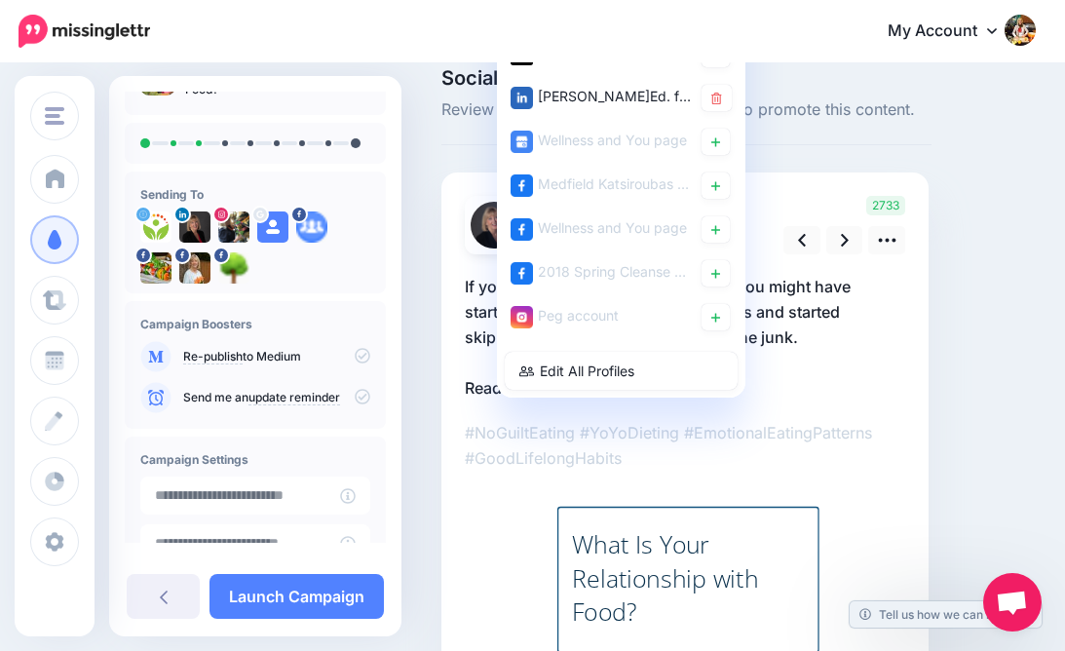
scroll to position [4, 0]
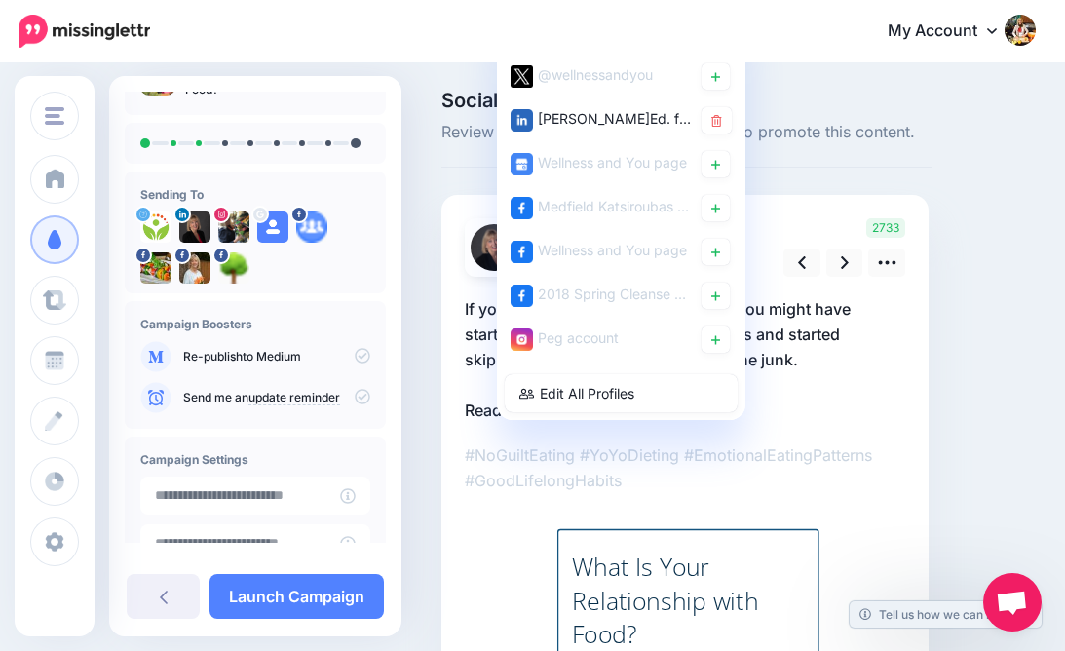
click at [850, 404] on p "If you love donuts or candy or soda, you might have started choosing your food …" at bounding box center [685, 359] width 441 height 127
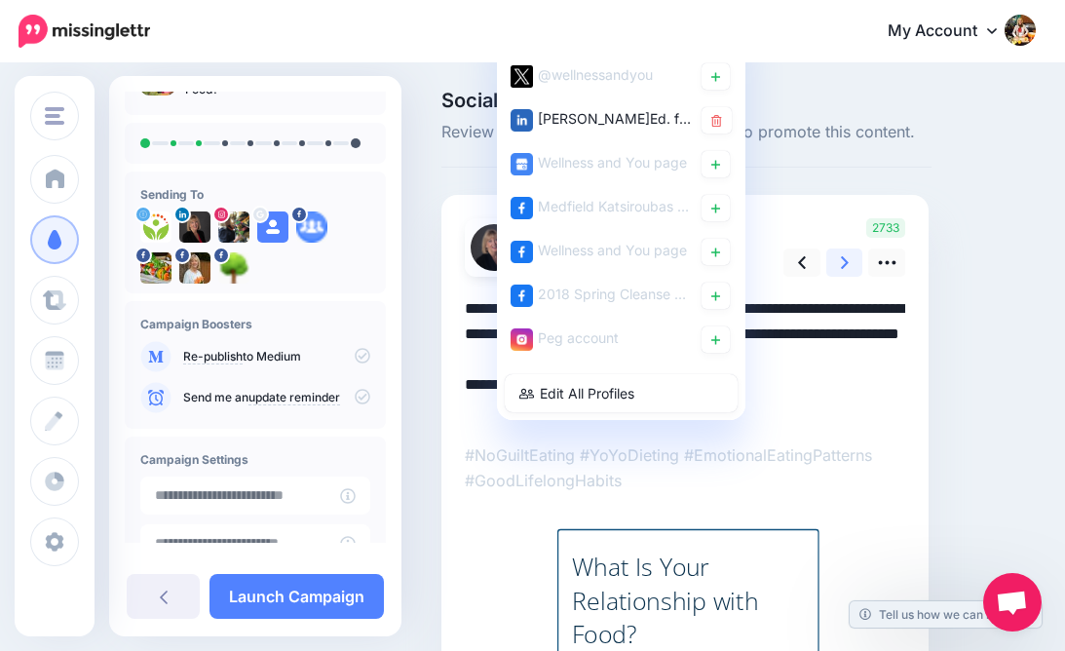
click at [841, 259] on icon at bounding box center [845, 262] width 8 height 20
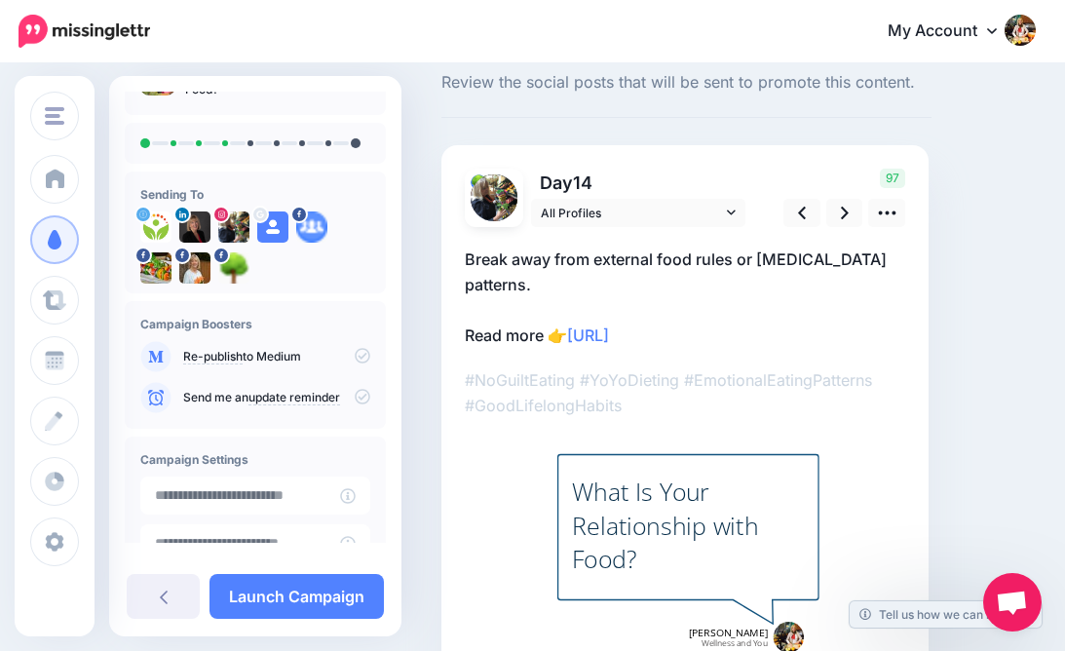
scroll to position [54, 0]
click at [733, 211] on icon at bounding box center [731, 213] width 9 height 14
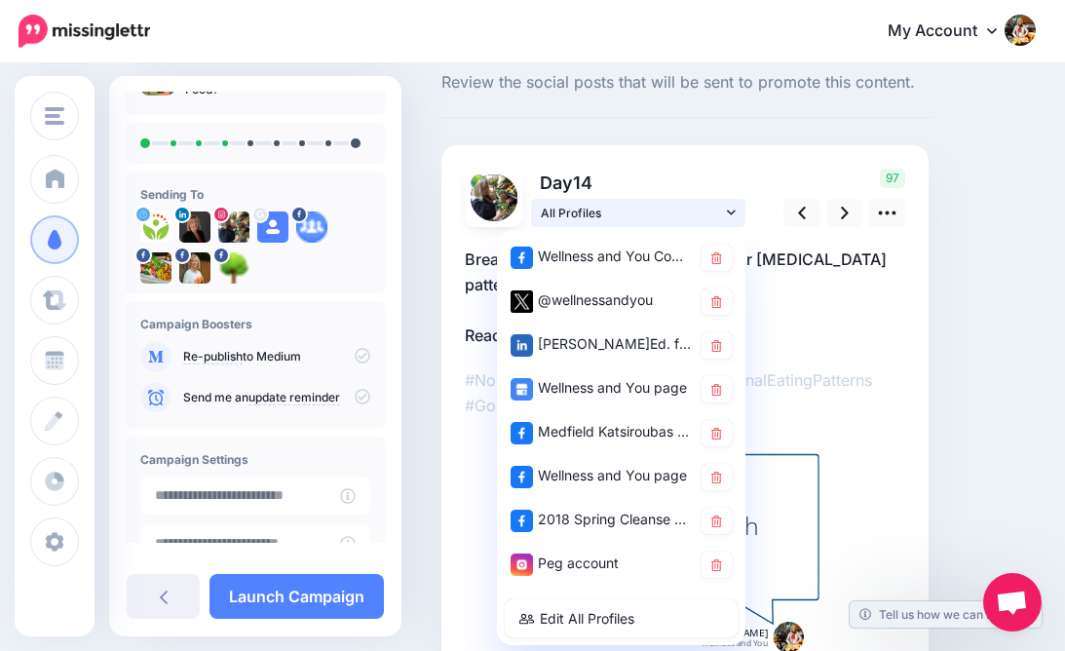
click at [733, 211] on icon at bounding box center [731, 213] width 9 height 14
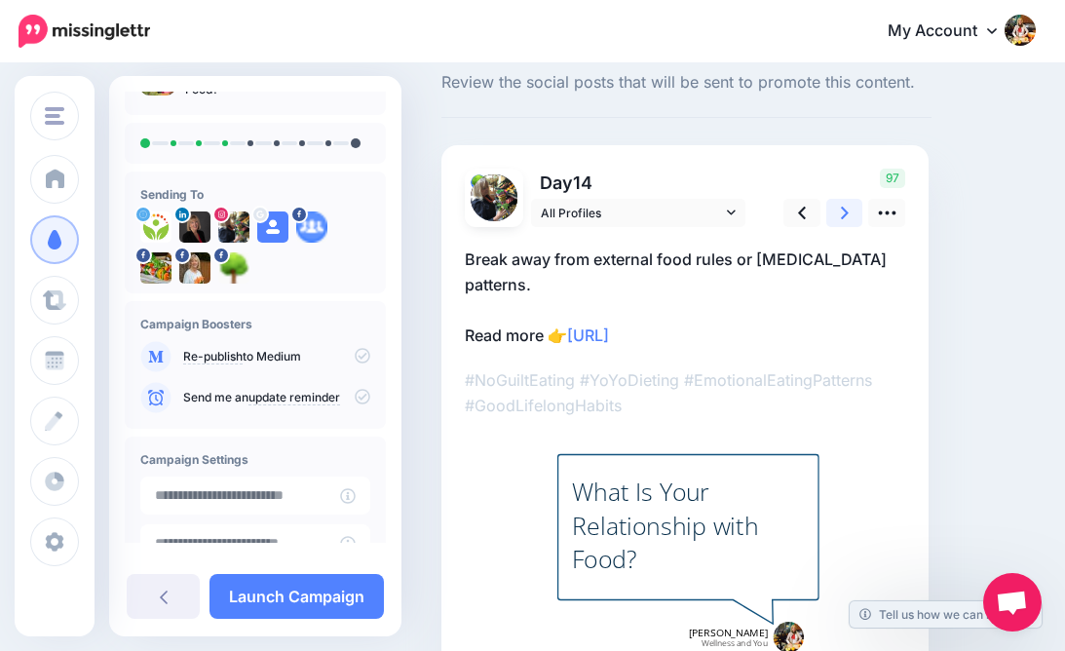
click at [845, 213] on icon at bounding box center [845, 213] width 8 height 20
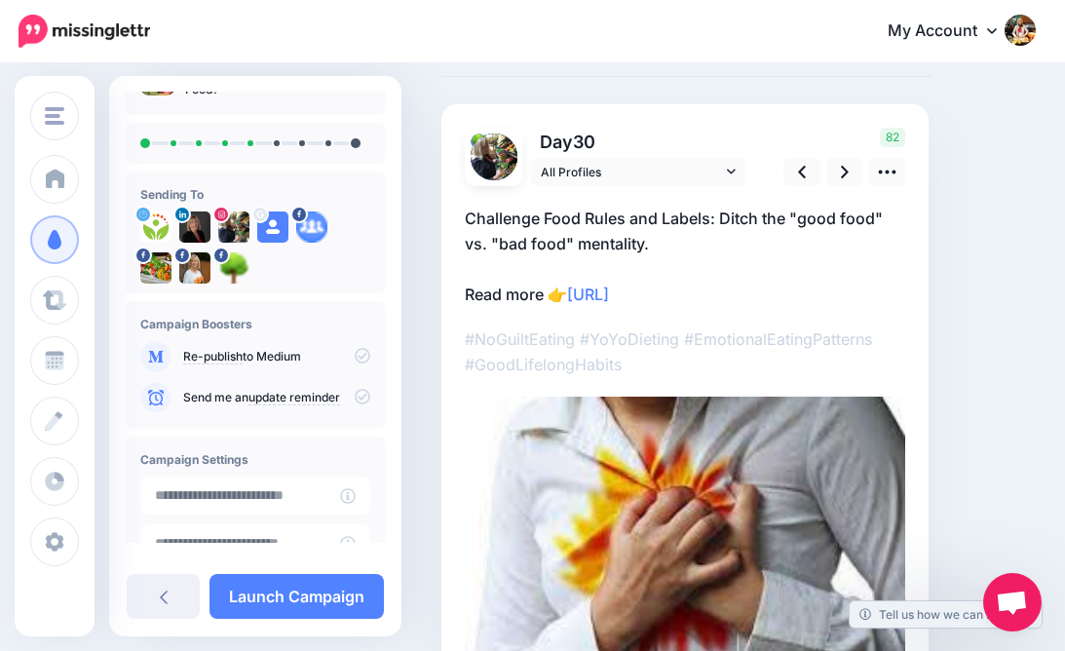
scroll to position [80, 0]
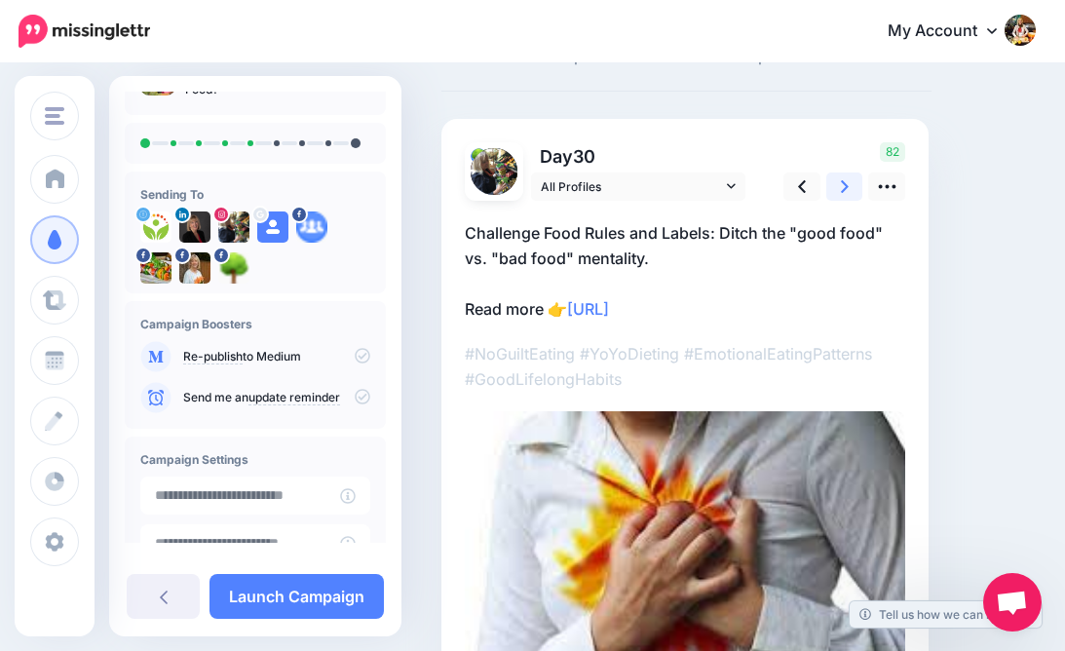
click at [845, 185] on icon at bounding box center [845, 186] width 8 height 20
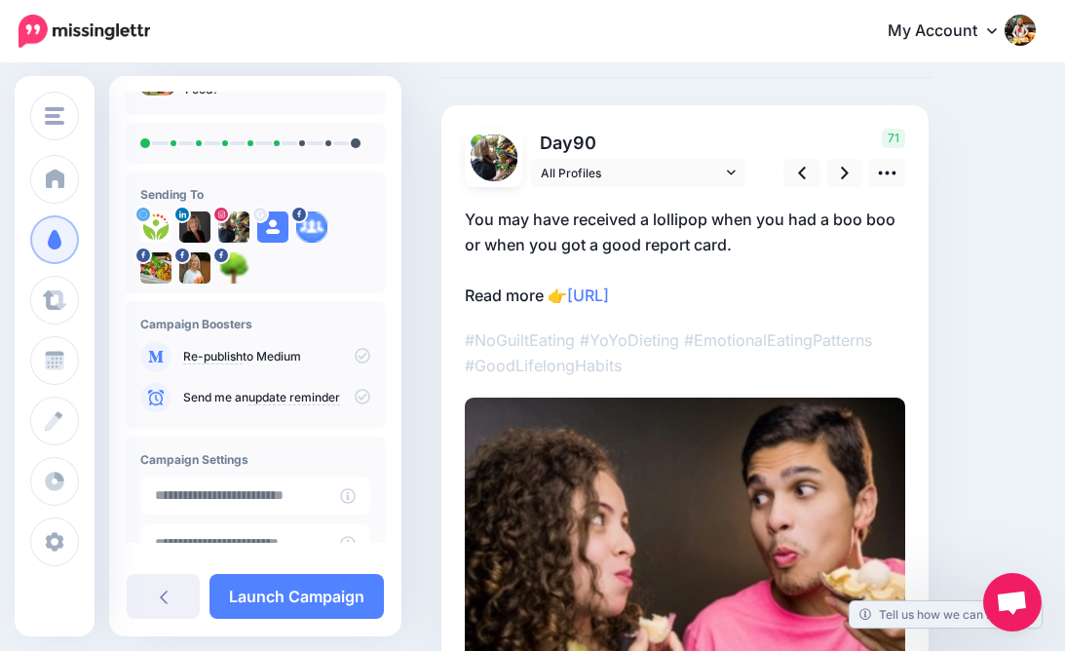
scroll to position [94, 0]
click at [732, 170] on icon at bounding box center [731, 173] width 9 height 14
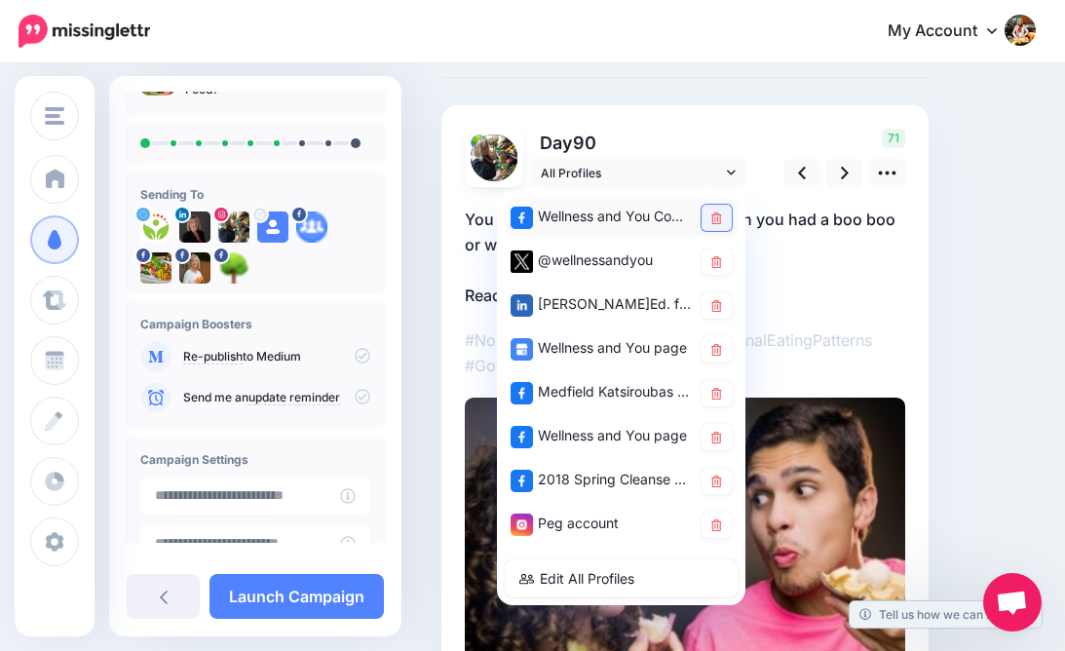
click at [718, 219] on icon at bounding box center [717, 219] width 11 height 12
click at [714, 303] on icon at bounding box center [717, 306] width 11 height 12
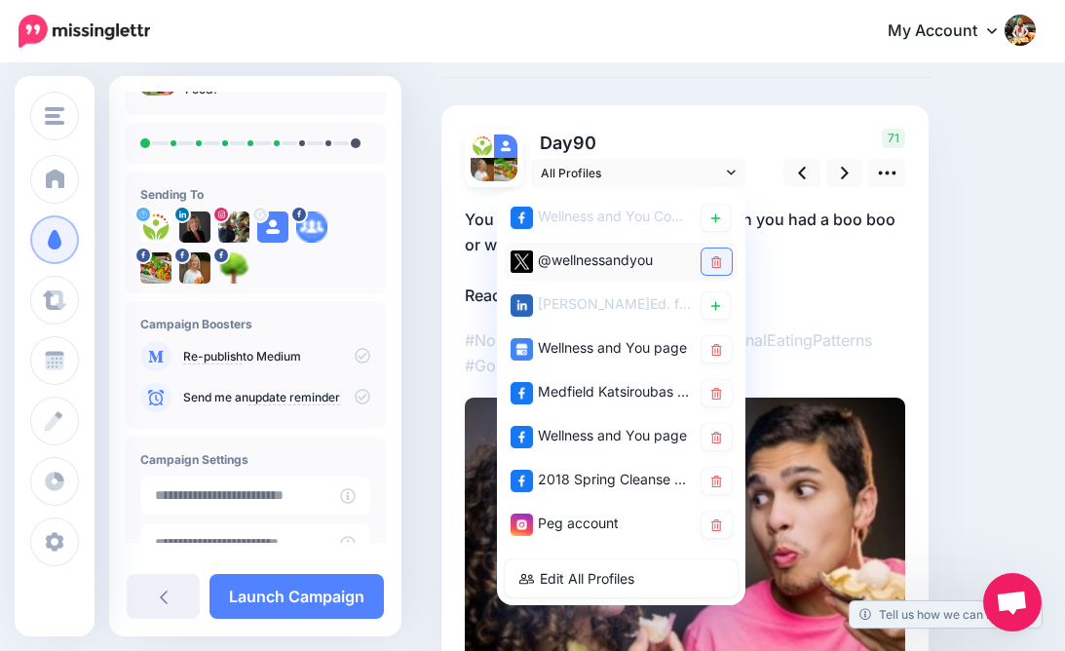
click at [715, 257] on icon at bounding box center [717, 262] width 11 height 12
click at [714, 354] on icon at bounding box center [717, 350] width 11 height 12
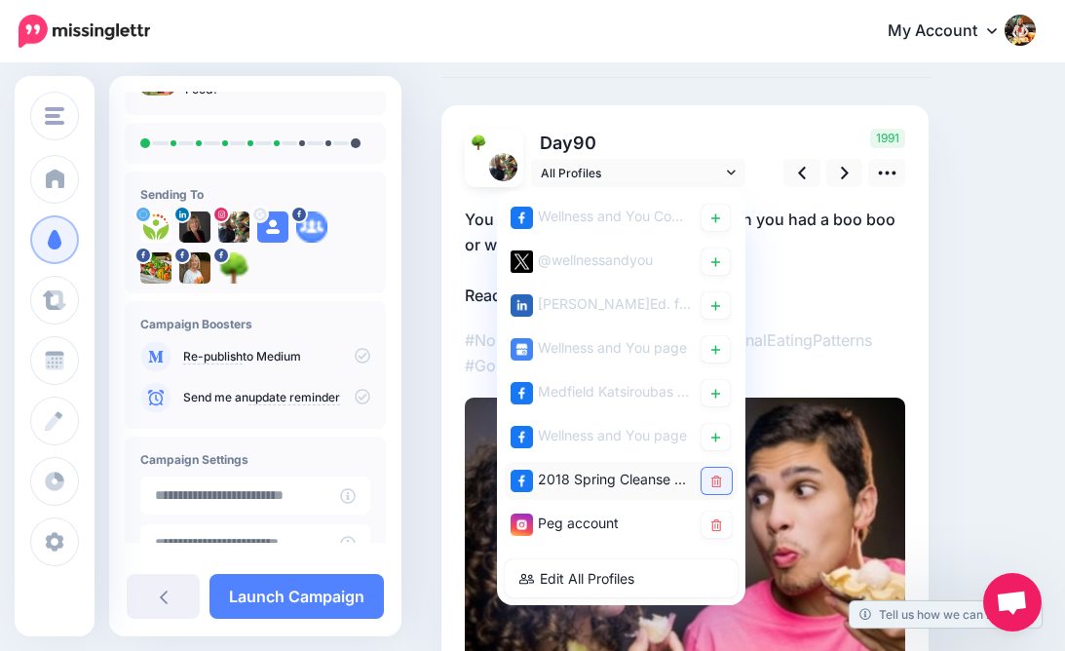
click at [723, 484] on link at bounding box center [717, 481] width 30 height 26
click at [716, 524] on icon at bounding box center [717, 526] width 11 height 12
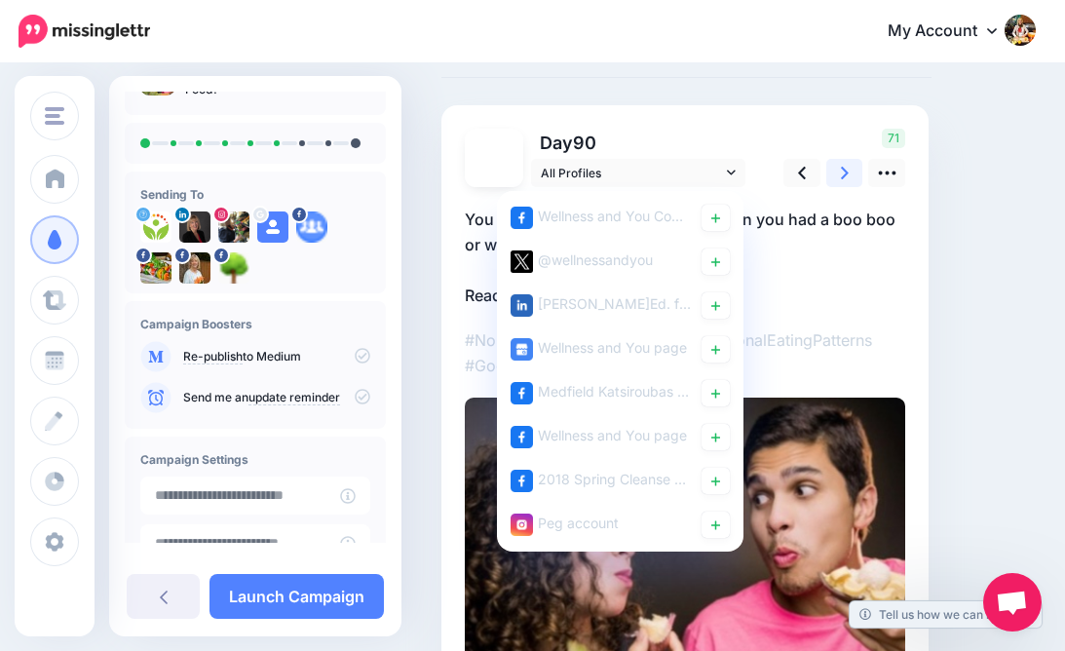
click at [843, 169] on icon at bounding box center [845, 173] width 8 height 13
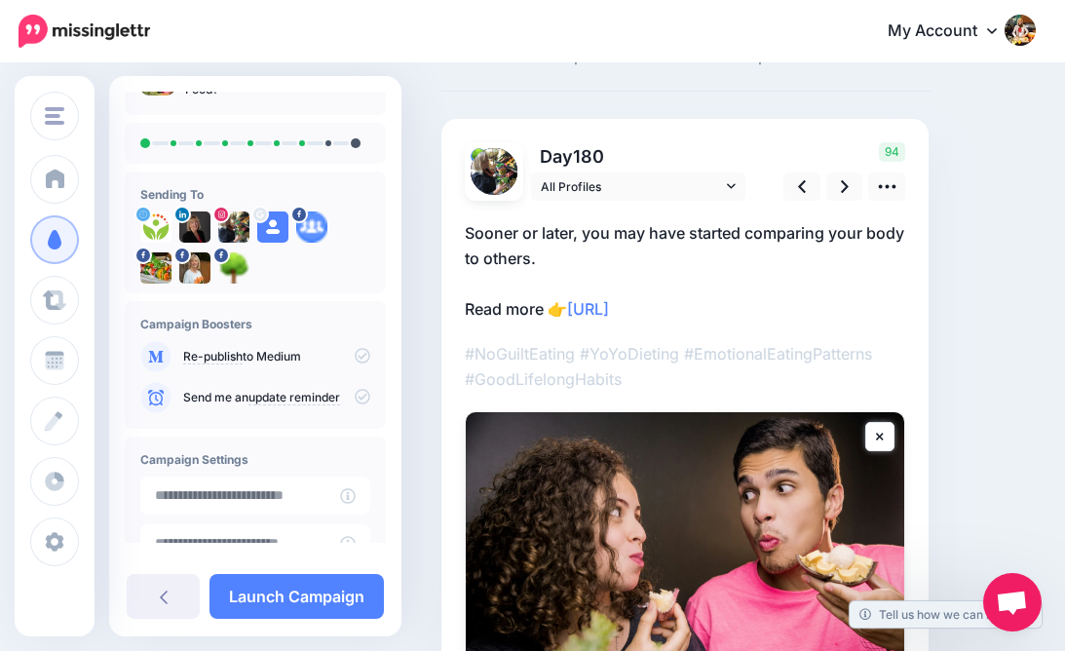
scroll to position [80, 0]
click at [846, 185] on icon at bounding box center [845, 186] width 8 height 13
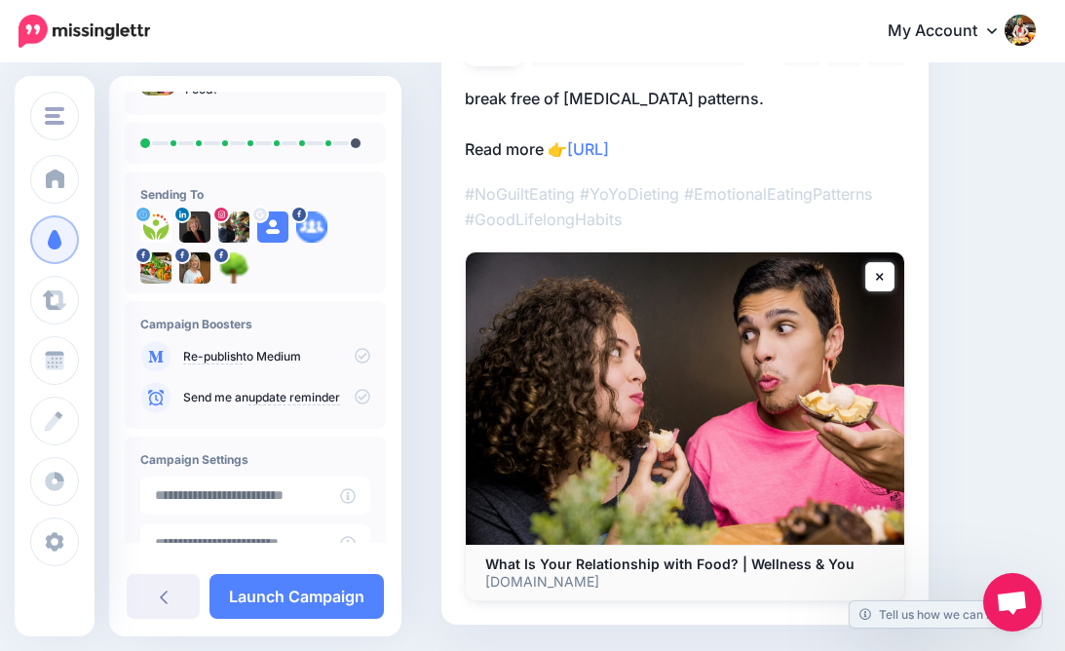
scroll to position [169, 0]
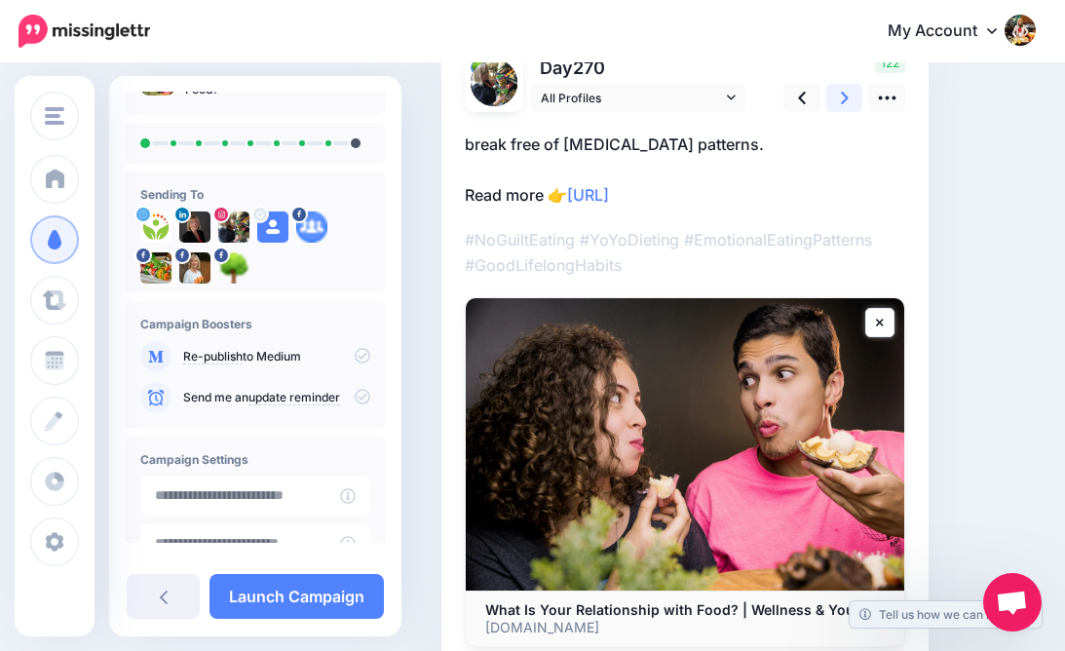
click at [842, 96] on icon at bounding box center [845, 98] width 8 height 20
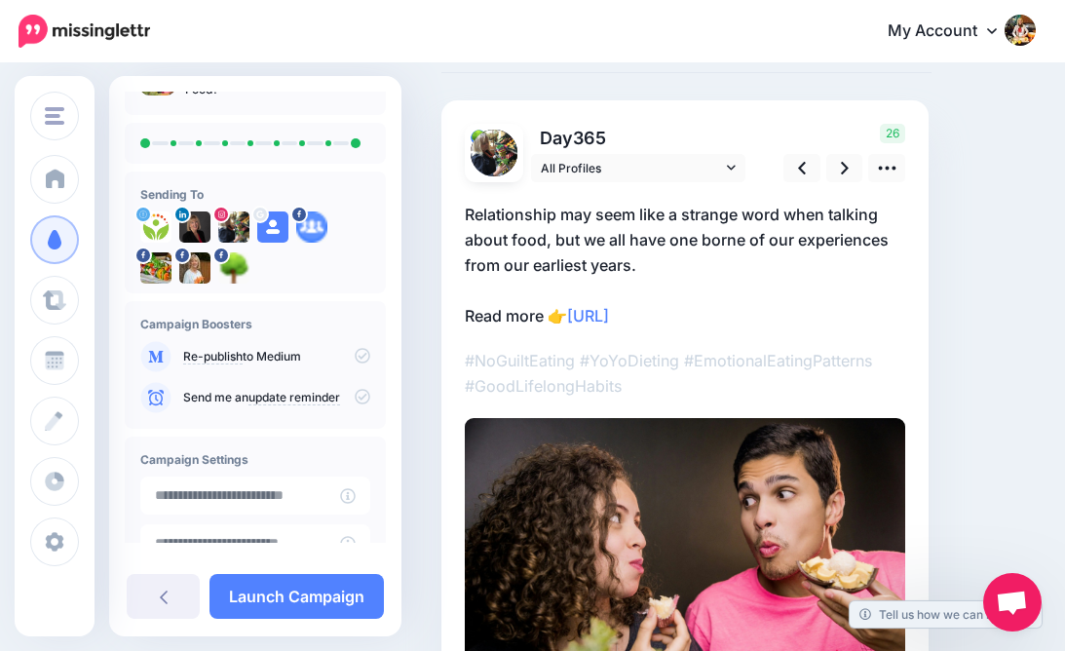
scroll to position [84, 0]
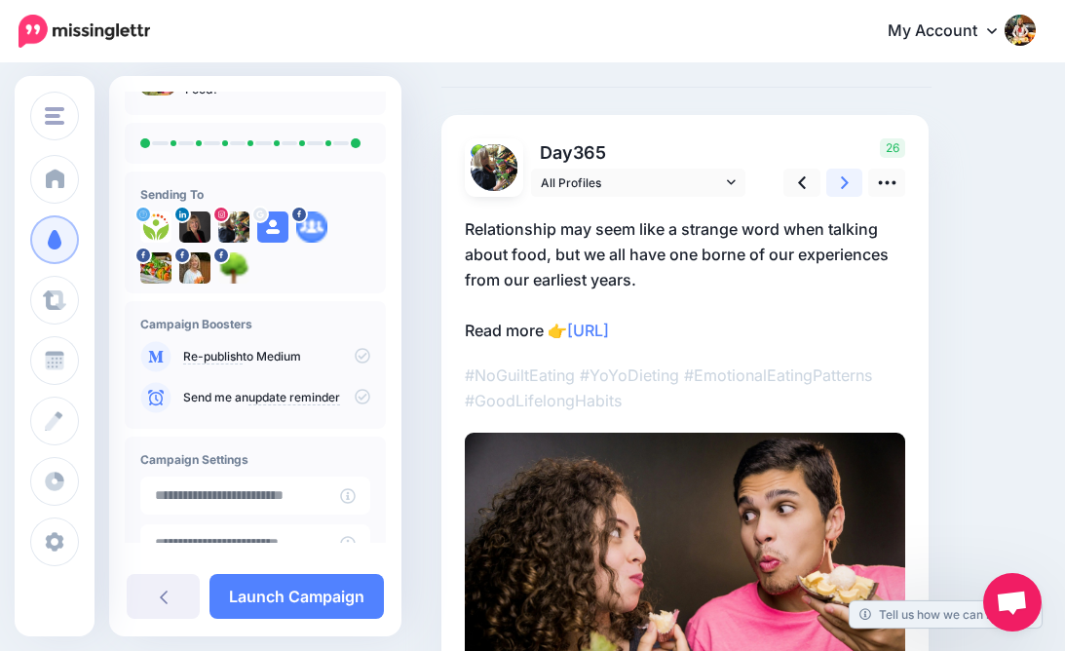
click at [844, 180] on icon at bounding box center [845, 183] width 8 height 20
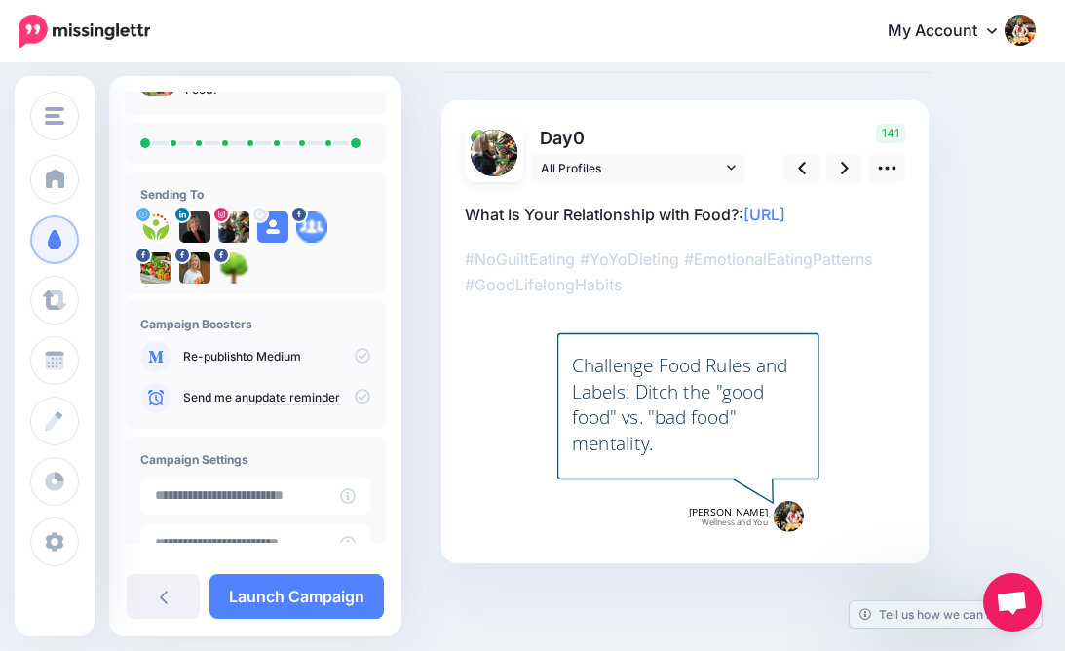
scroll to position [97, 0]
click at [307, 589] on link "Launch Campaign" at bounding box center [297, 596] width 174 height 45
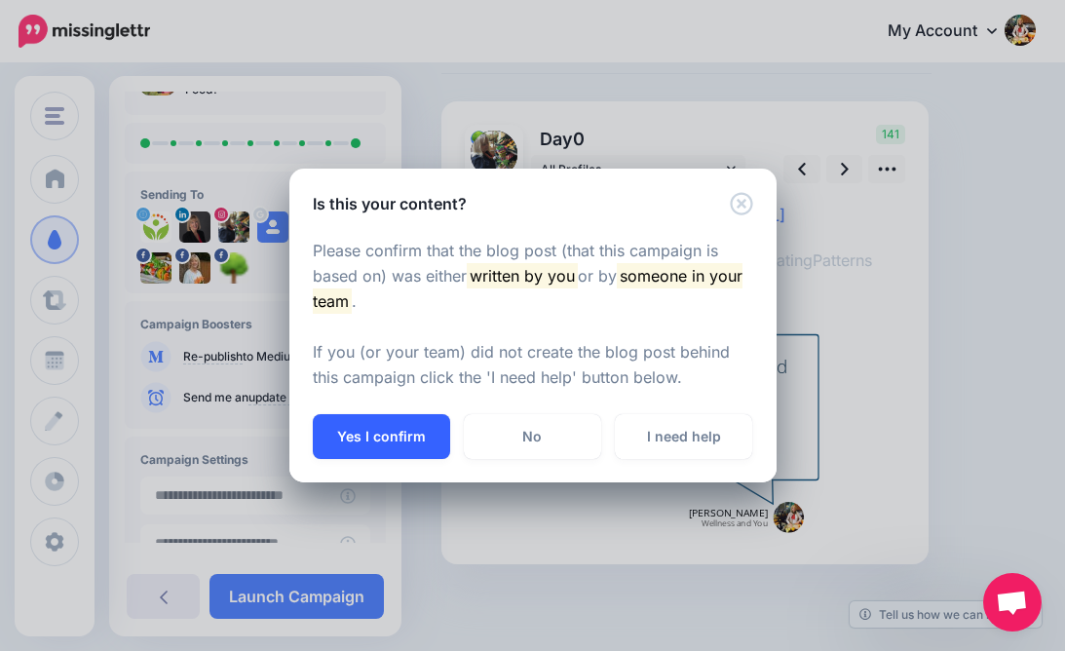
click at [374, 427] on button "Yes I confirm" at bounding box center [381, 436] width 137 height 45
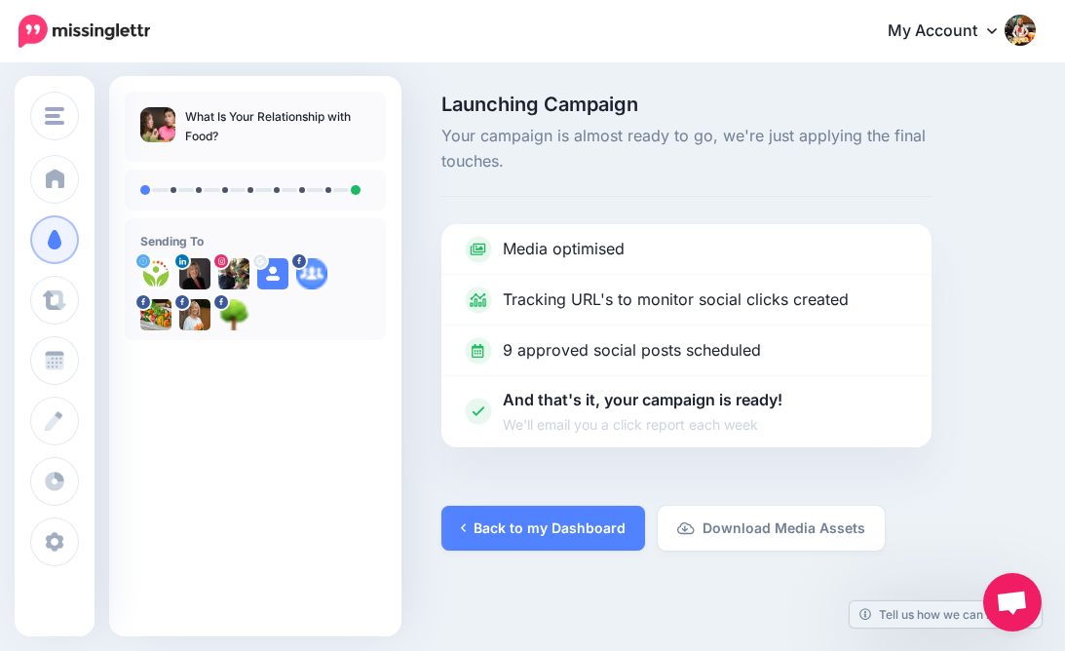
click at [322, 582] on div "What Is Your Relationship with Food? Sending To" at bounding box center [255, 356] width 292 height 561
click at [535, 520] on link "Back to my Dashboard" at bounding box center [544, 528] width 204 height 45
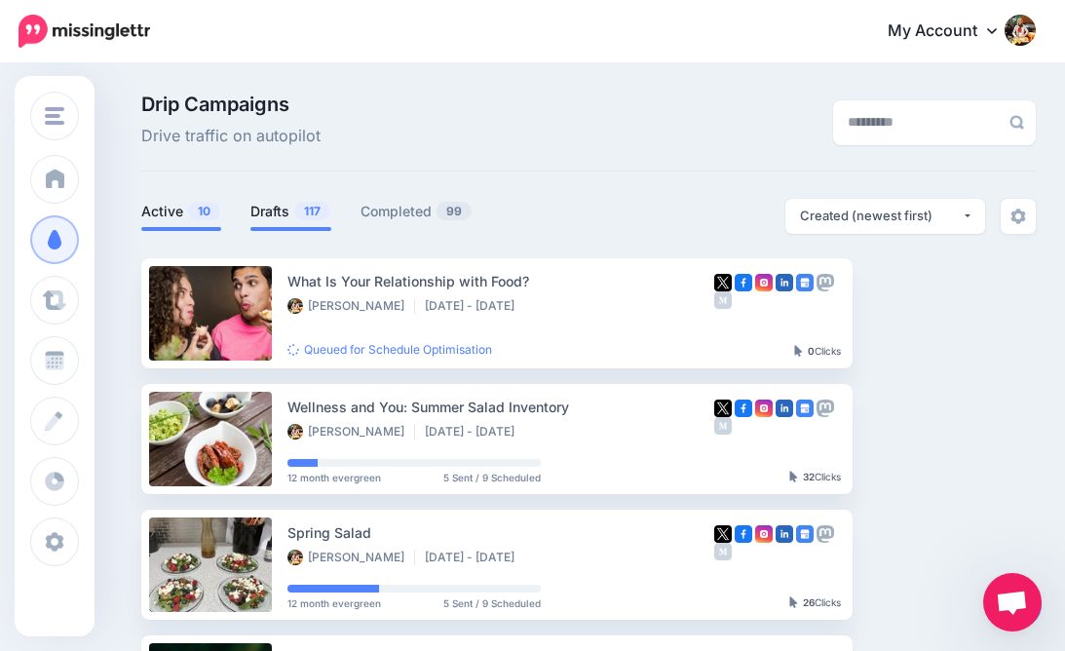
click at [266, 213] on link "Drafts 117" at bounding box center [291, 211] width 81 height 23
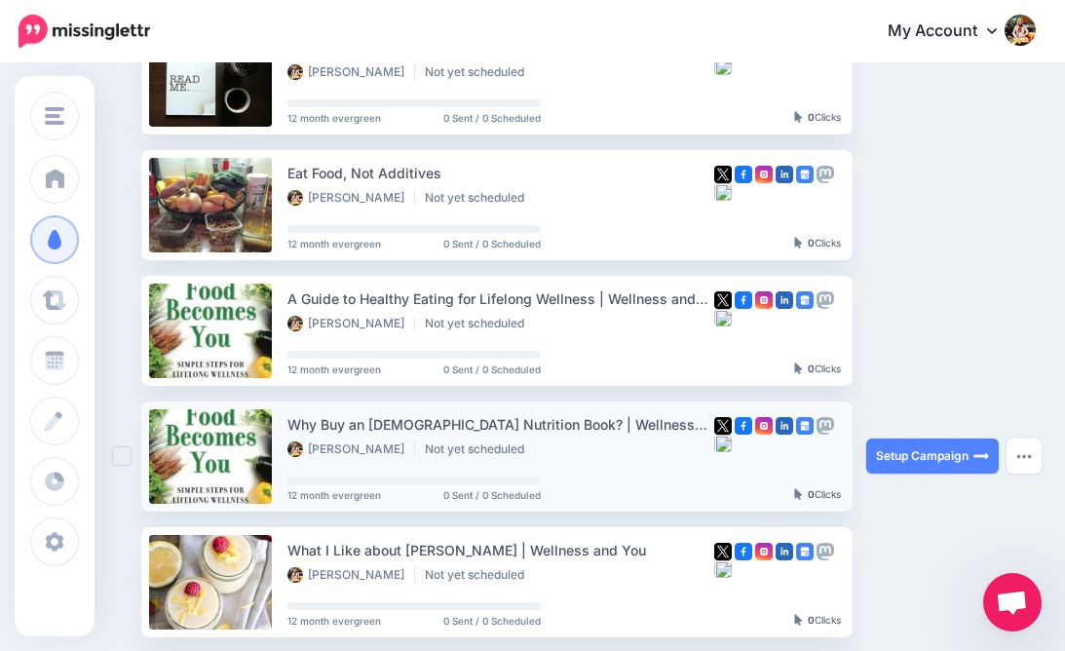
scroll to position [230, 0]
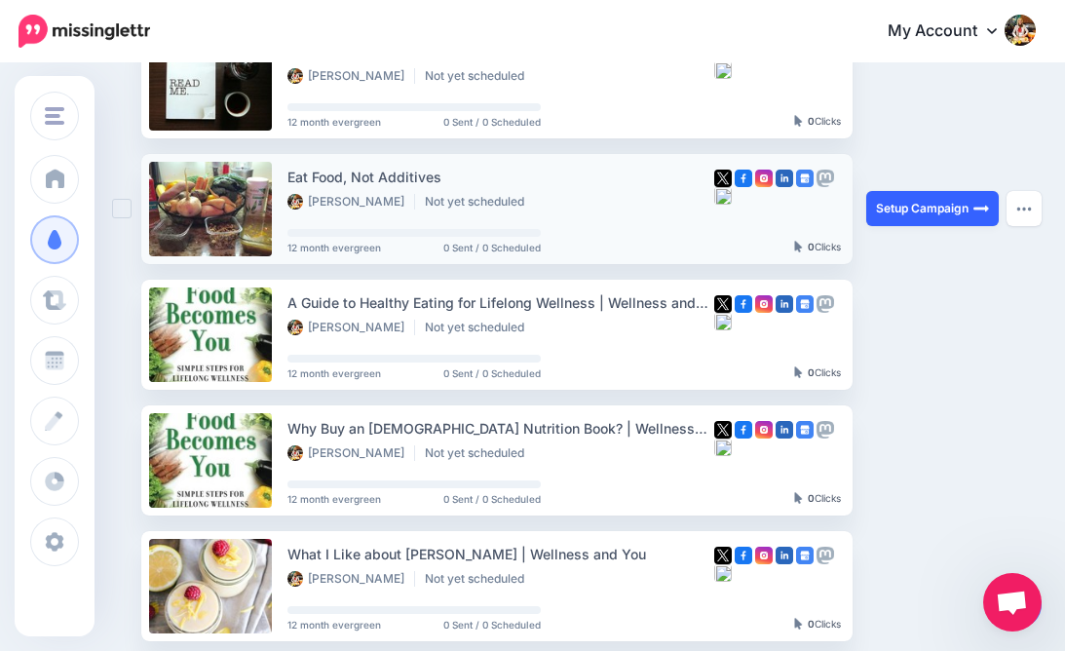
click at [909, 211] on link "Setup Campaign" at bounding box center [933, 208] width 133 height 35
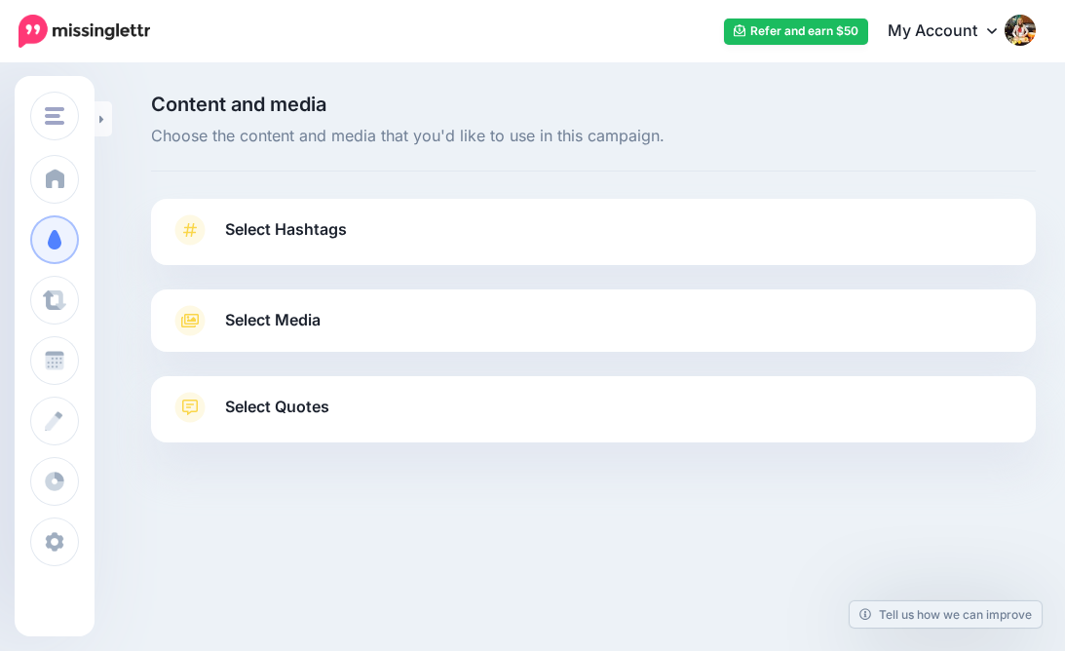
click at [335, 228] on span "Select Hashtags" at bounding box center [286, 229] width 122 height 26
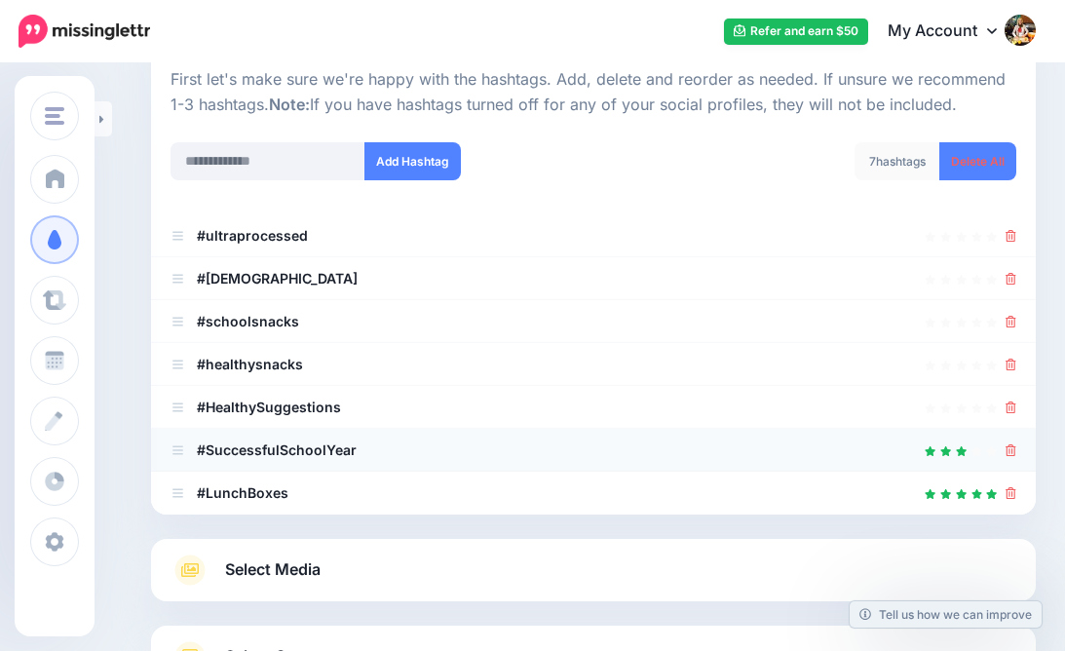
scroll to position [198, 0]
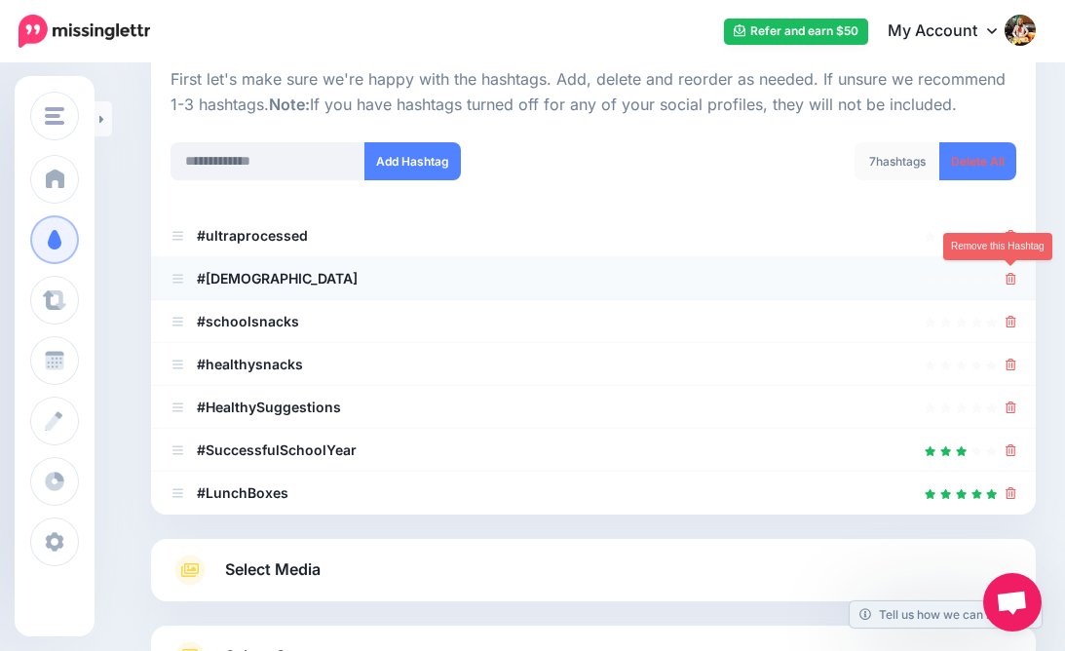
click at [1014, 273] on icon at bounding box center [1011, 279] width 11 height 12
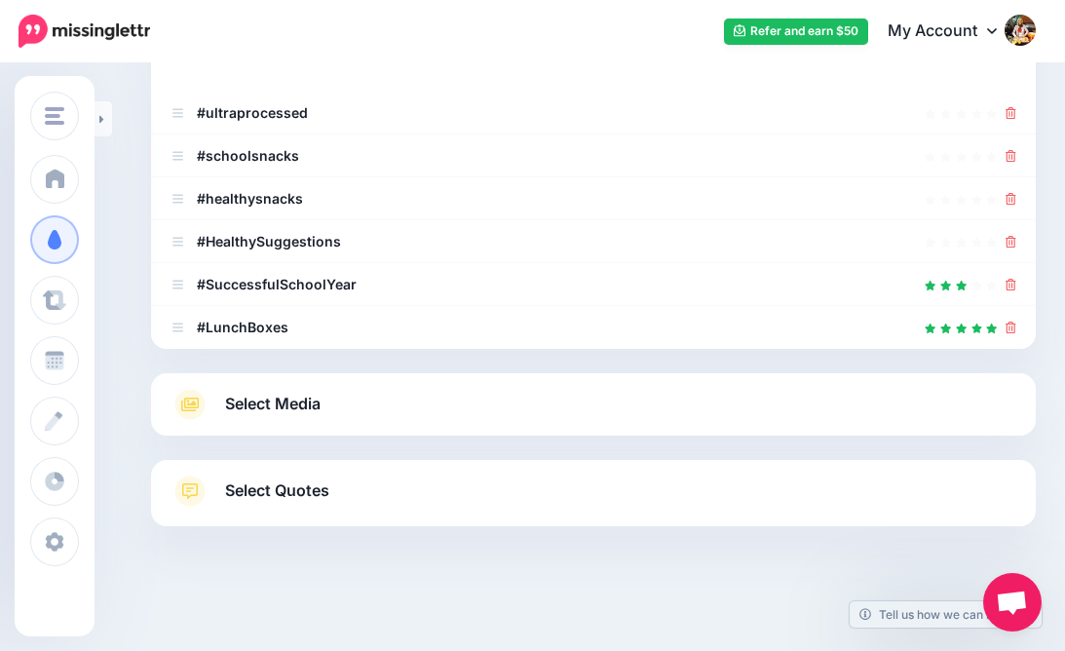
scroll to position [320, 0]
click at [444, 403] on link "Select Media" at bounding box center [594, 405] width 846 height 31
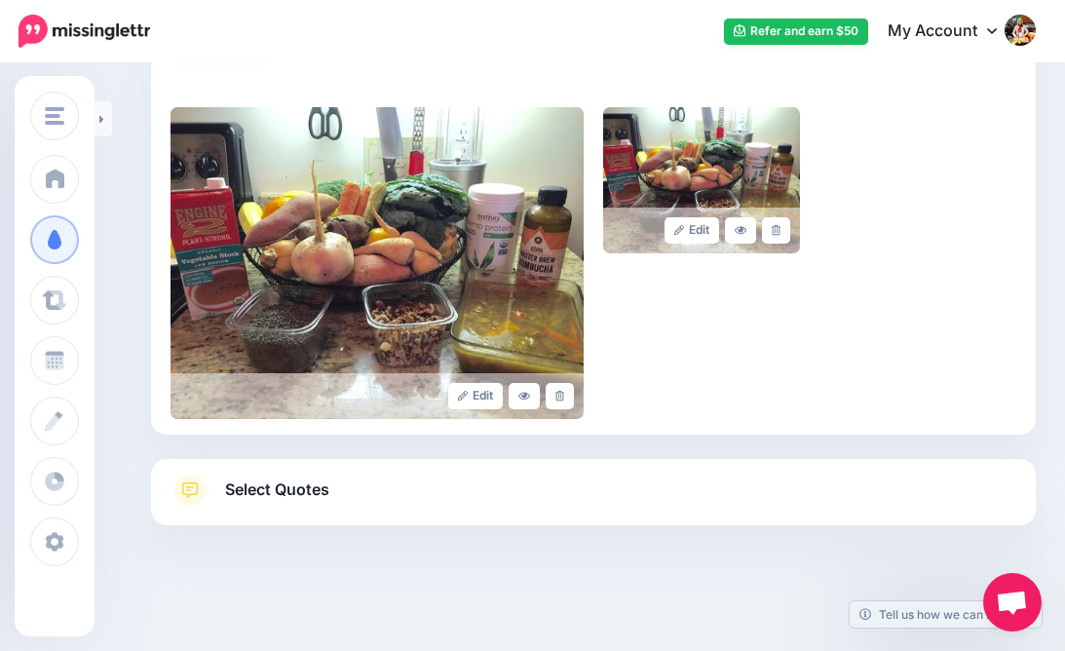
scroll to position [399, 0]
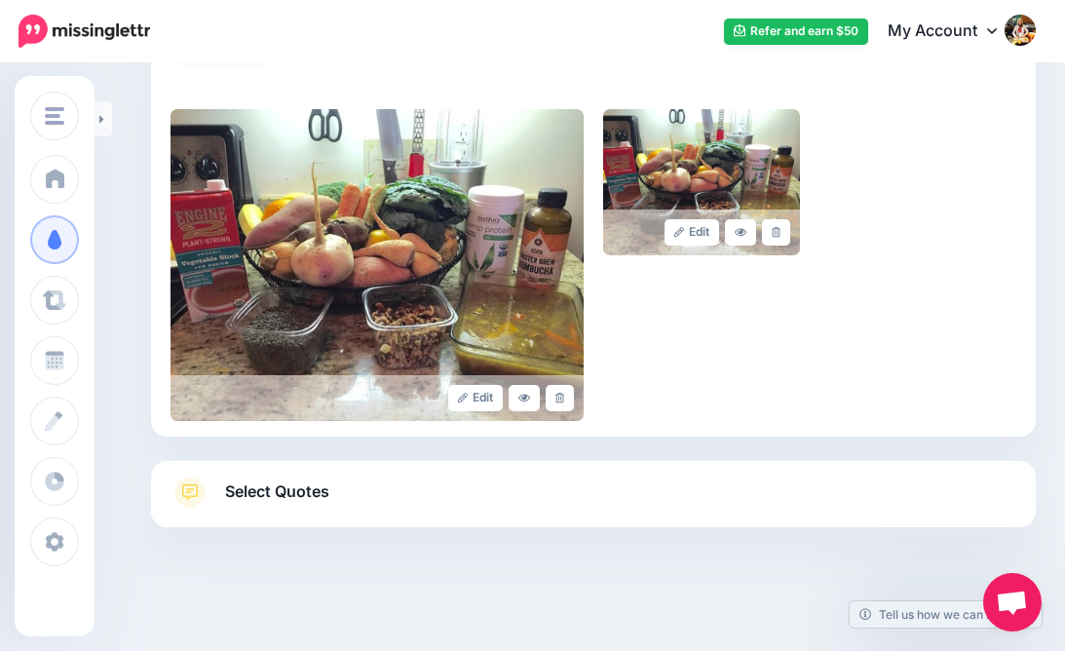
click at [267, 490] on span "Select Quotes" at bounding box center [277, 492] width 104 height 26
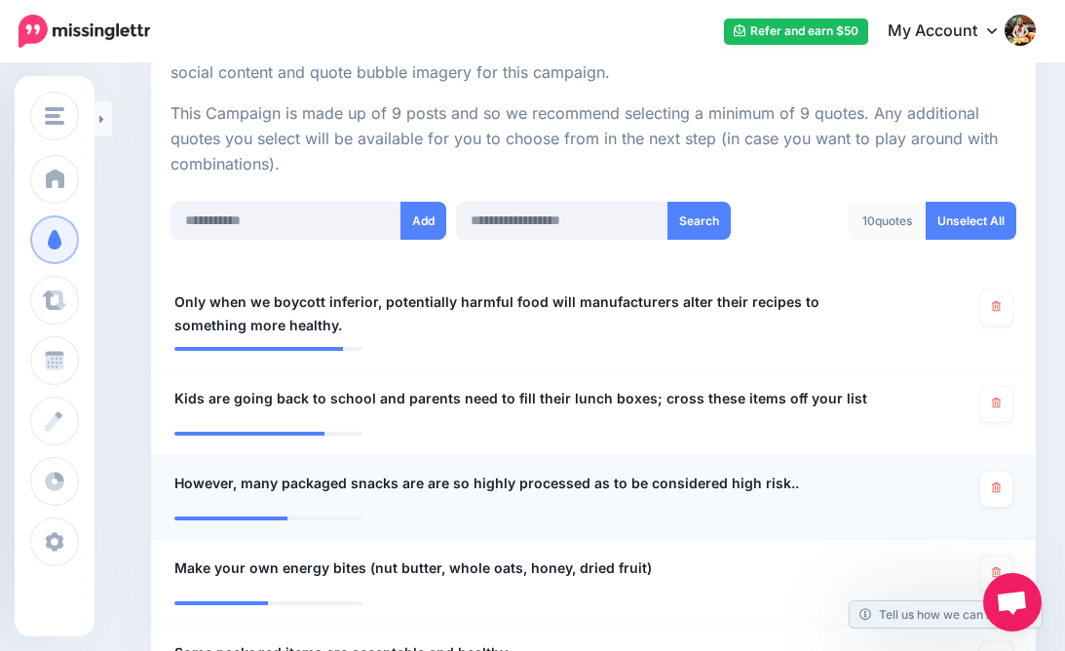
scroll to position [408, 0]
